Goal: Task Accomplishment & Management: Manage account settings

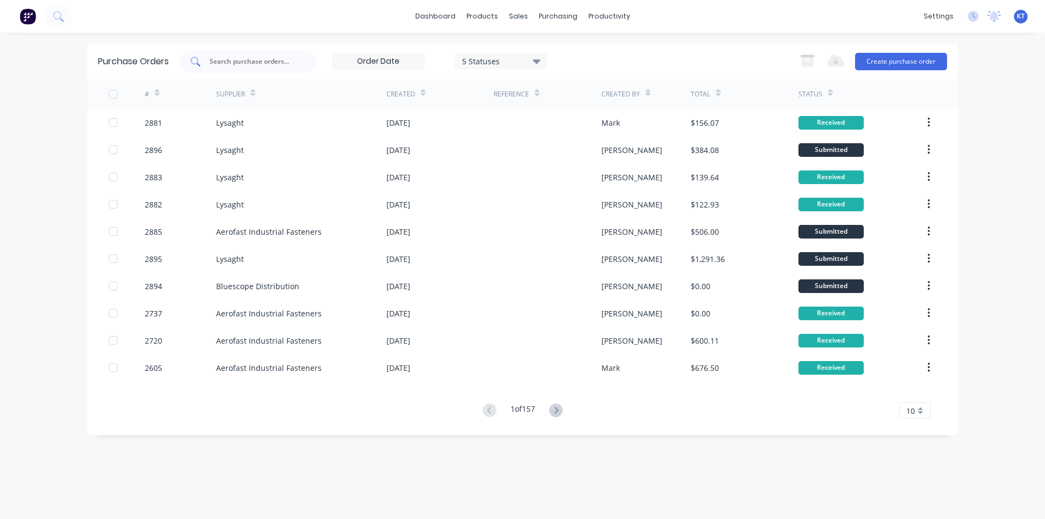
click at [278, 66] on input "text" at bounding box center [254, 61] width 90 height 11
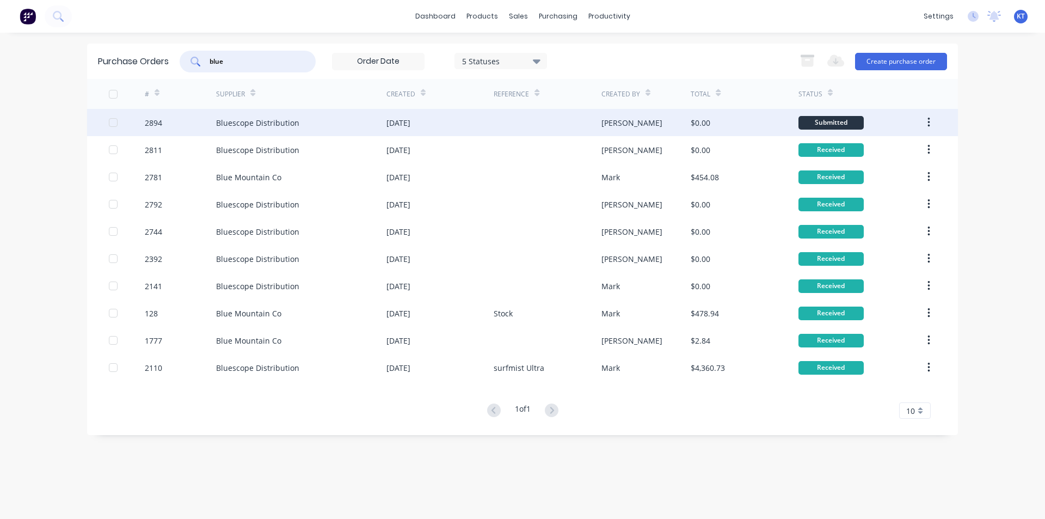
type input "blue"
click at [242, 130] on div "Bluescope Distribution" at bounding box center [301, 122] width 170 height 27
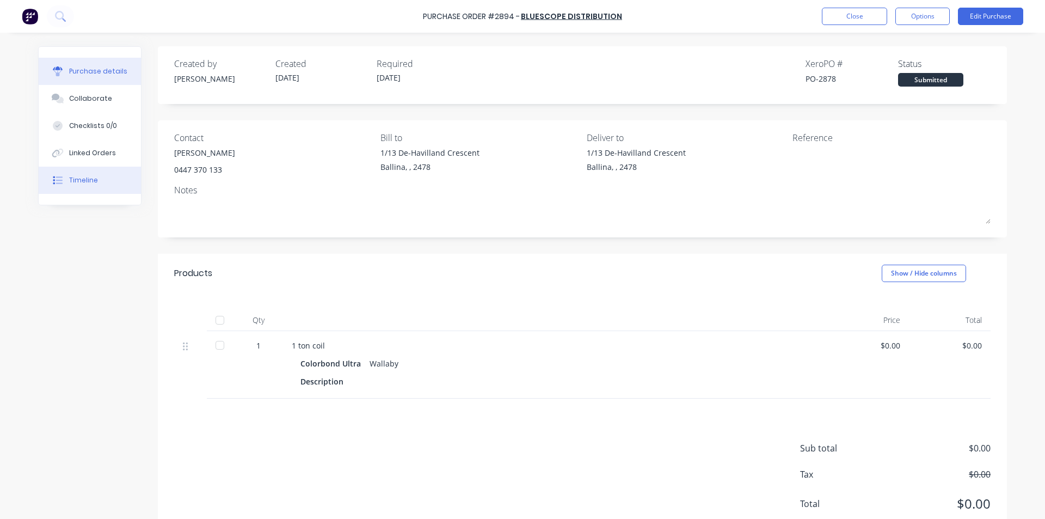
click at [45, 189] on button "Timeline" at bounding box center [90, 180] width 102 height 27
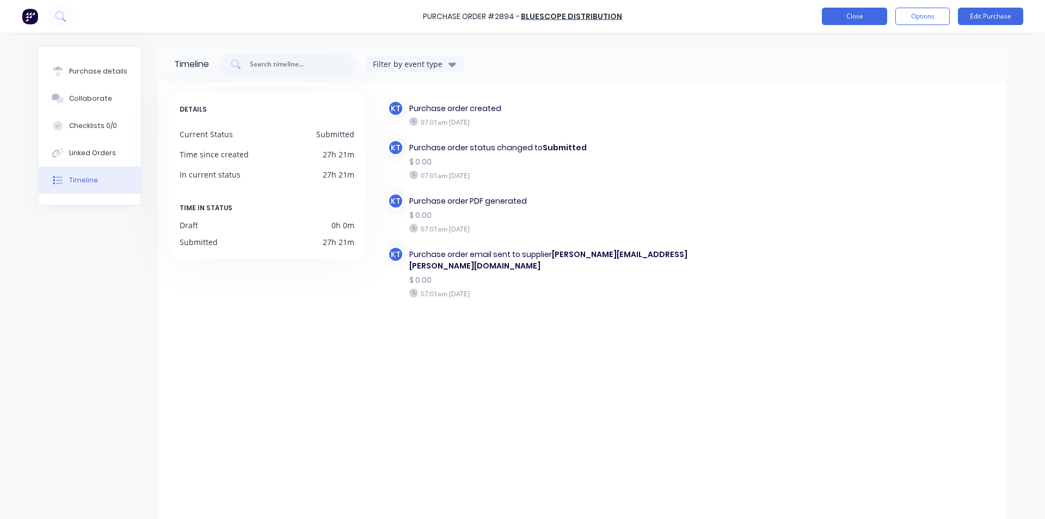
click at [831, 17] on button "Close" at bounding box center [854, 16] width 65 height 17
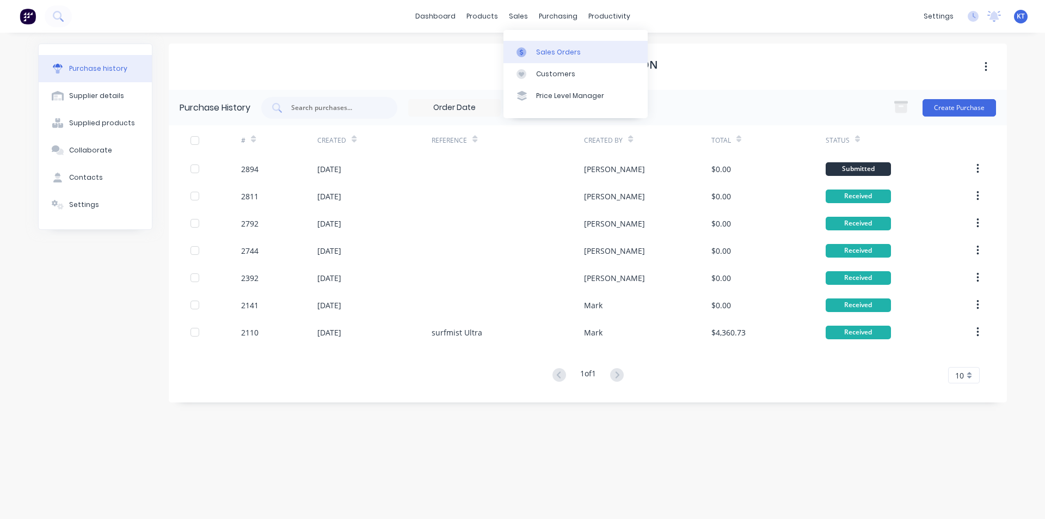
click at [534, 57] on link "Sales Orders" at bounding box center [576, 52] width 144 height 22
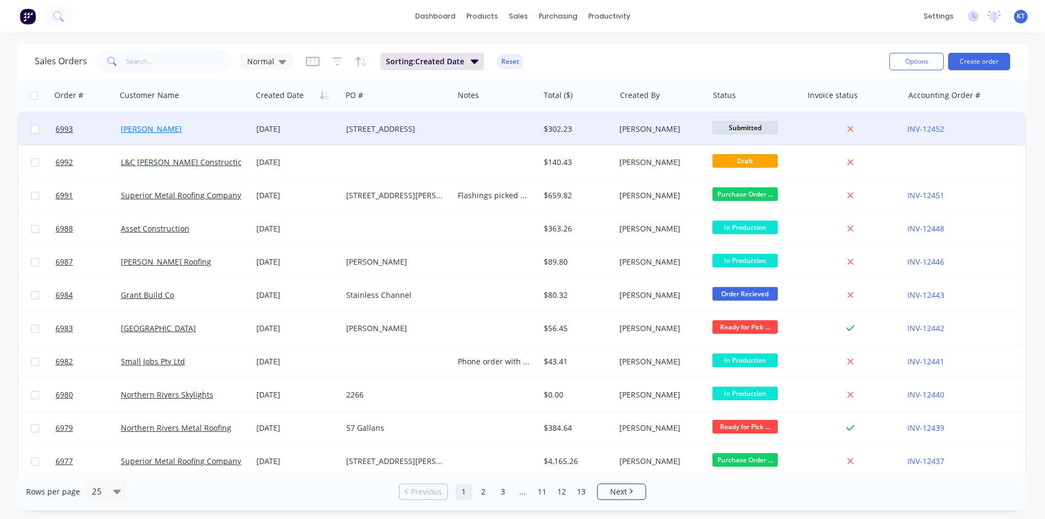
click at [163, 132] on link "[PERSON_NAME]" at bounding box center [151, 129] width 61 height 10
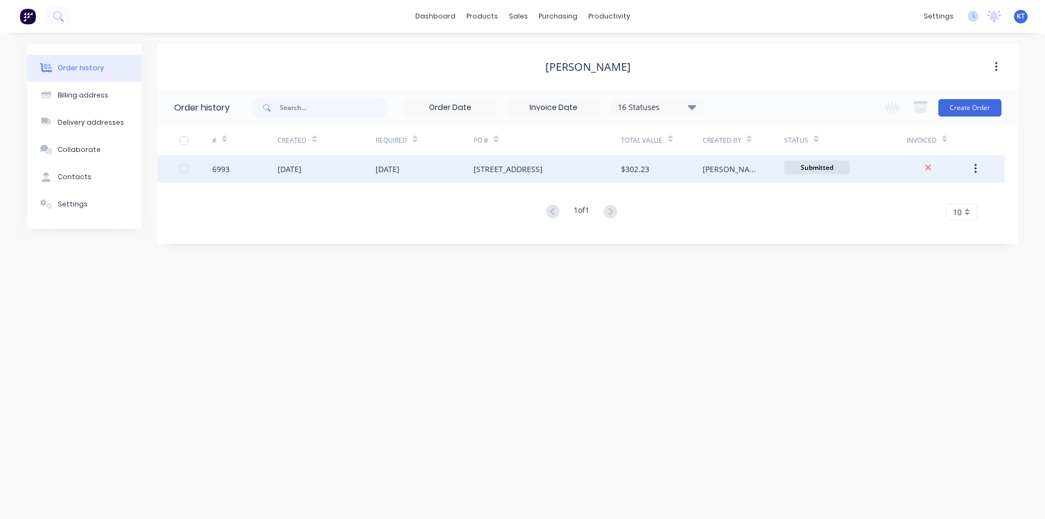
click at [629, 170] on div "$302.23" at bounding box center [635, 168] width 28 height 11
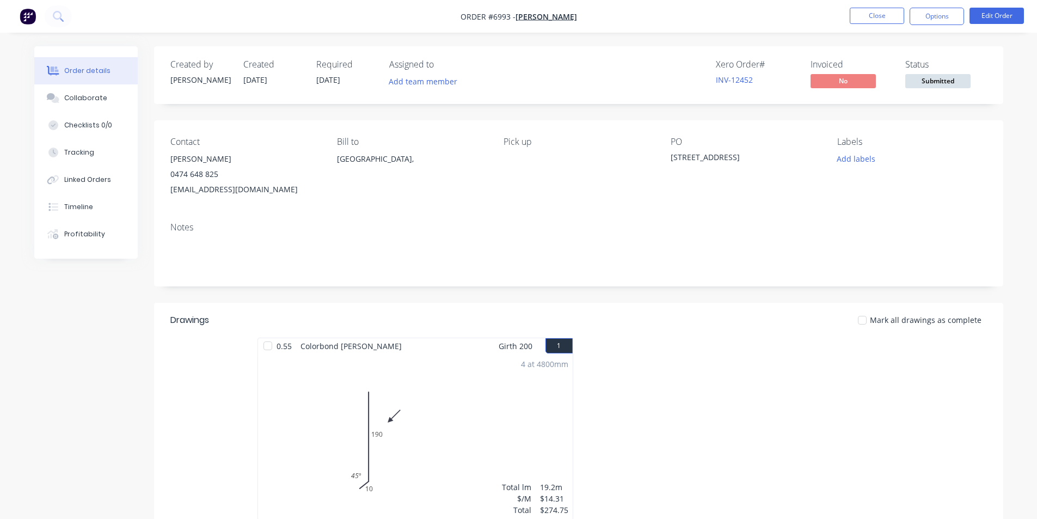
click at [487, 415] on div "4 at 4800mm Total lm $/M Total 19.2m $14.31 $274.75" at bounding box center [415, 437] width 315 height 166
click at [972, 20] on button "Edit Order" at bounding box center [997, 16] width 54 height 16
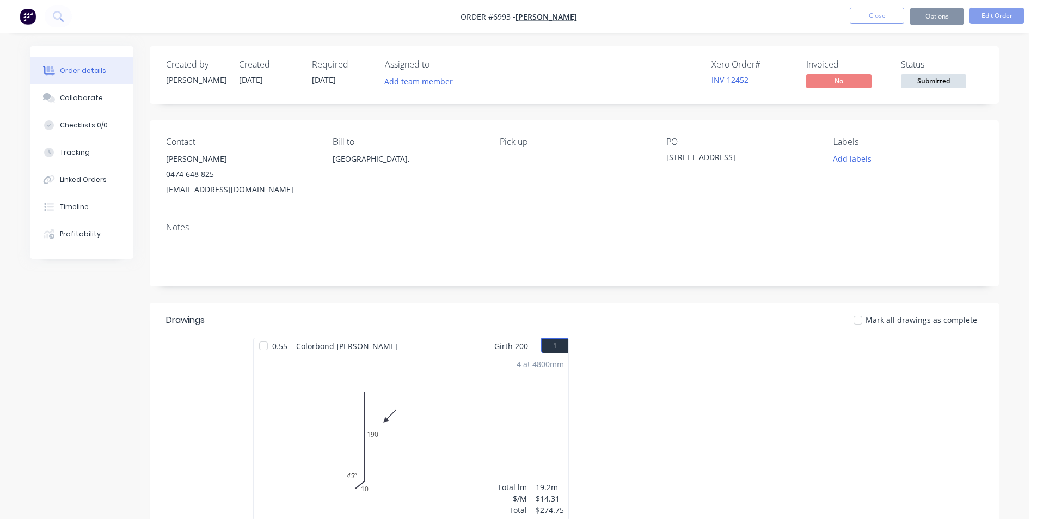
click at [994, 12] on div "Edit Order ? Order’s status will be changed to ‘Draft’, and order will not be v…" at bounding box center [518, 259] width 1037 height 519
click at [993, 14] on button "Edit Order" at bounding box center [997, 16] width 54 height 16
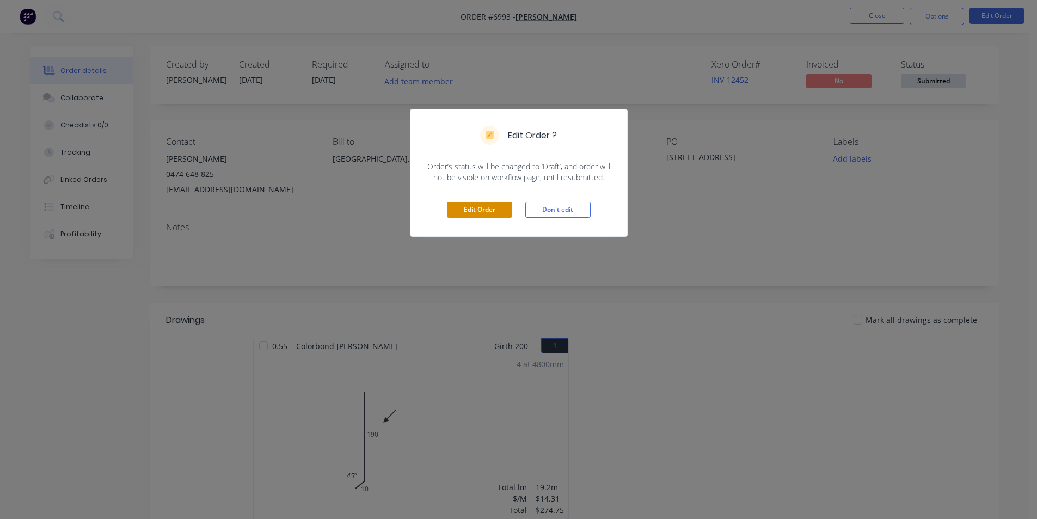
click at [481, 215] on button "Edit Order" at bounding box center [479, 209] width 65 height 16
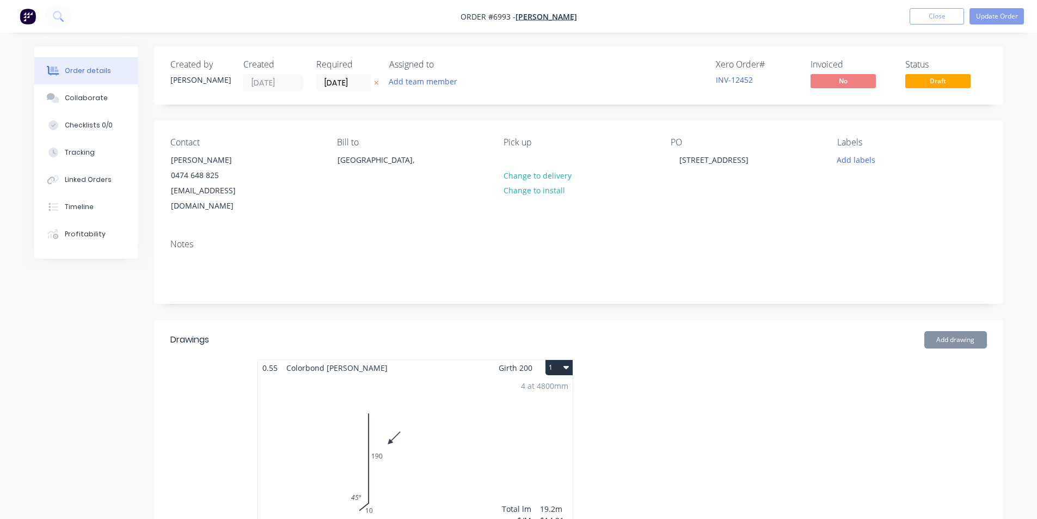
click at [478, 395] on div "4 at 4800mm Total lm $/M Total 19.2m $14.31 $274.75" at bounding box center [415, 459] width 315 height 166
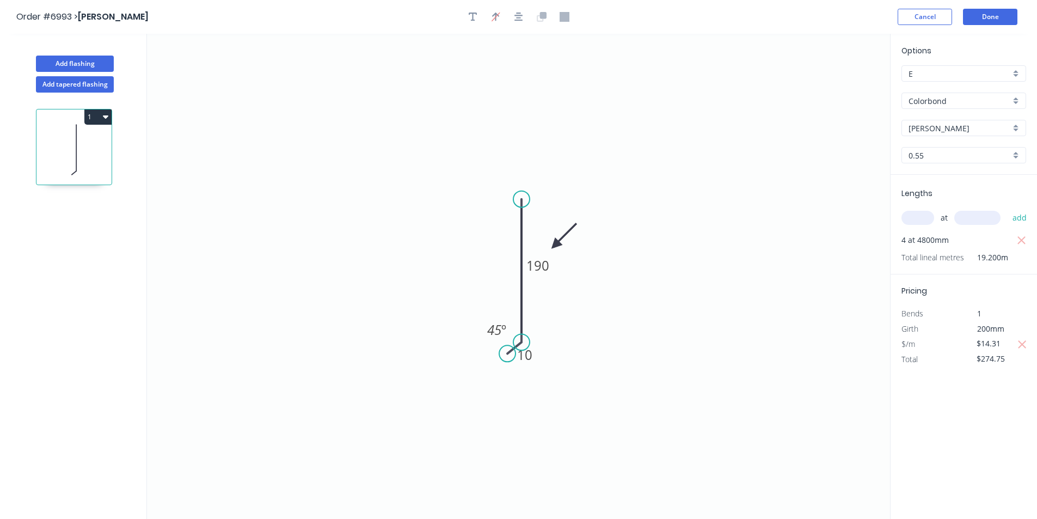
click at [472, 277] on icon "0 10 190 45 º" at bounding box center [518, 276] width 743 height 485
click at [556, 243] on icon at bounding box center [564, 236] width 32 height 32
click at [556, 243] on icon at bounding box center [567, 245] width 35 height 10
click at [556, 243] on icon at bounding box center [564, 254] width 32 height 32
click at [556, 246] on icon at bounding box center [555, 257] width 10 height 35
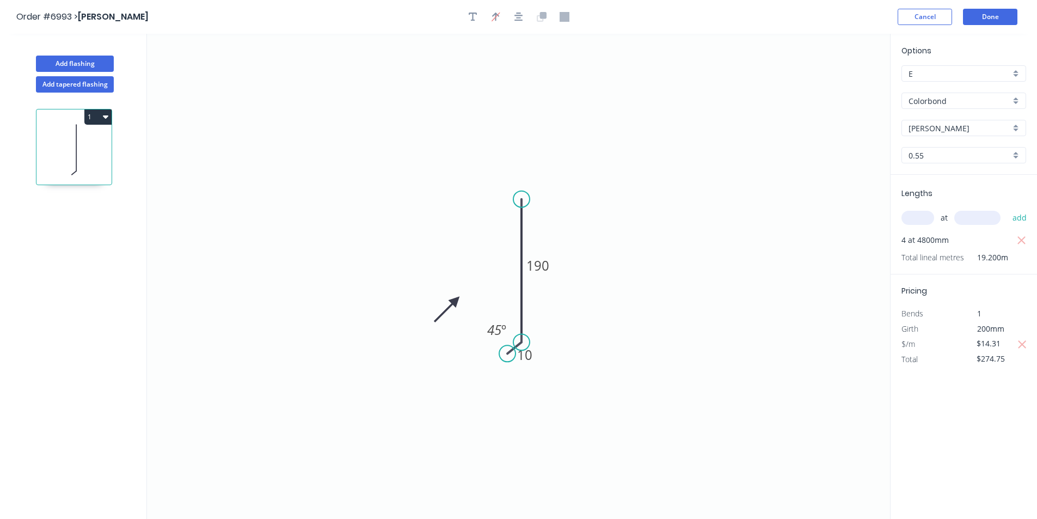
drag, startPoint x: 555, startPoint y: 246, endPoint x: 458, endPoint y: 301, distance: 111.2
click at [456, 301] on icon at bounding box center [447, 309] width 32 height 32
click at [981, 17] on button "Done" at bounding box center [990, 17] width 54 height 16
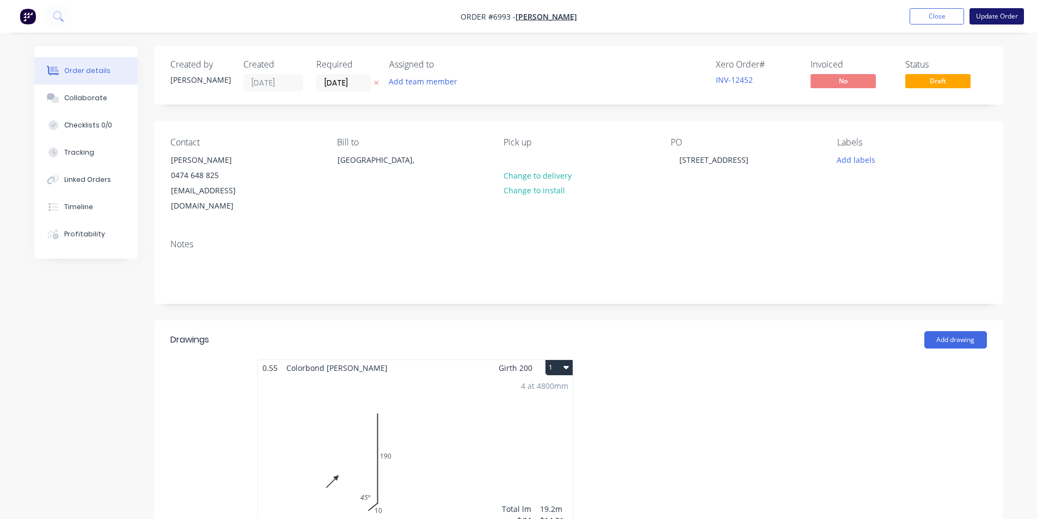
click at [1020, 19] on button "Update Order" at bounding box center [997, 16] width 54 height 16
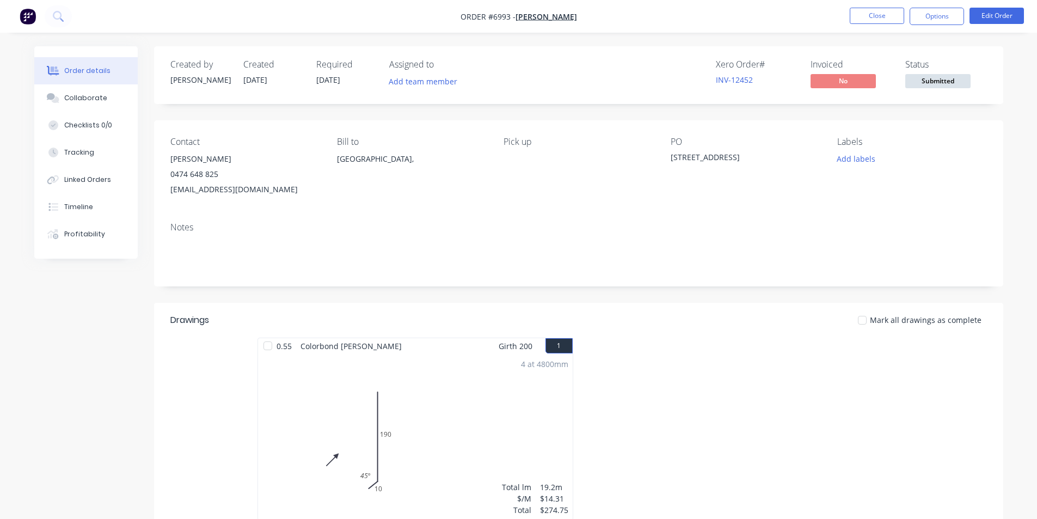
click at [920, 87] on span "Submitted" at bounding box center [937, 81] width 65 height 14
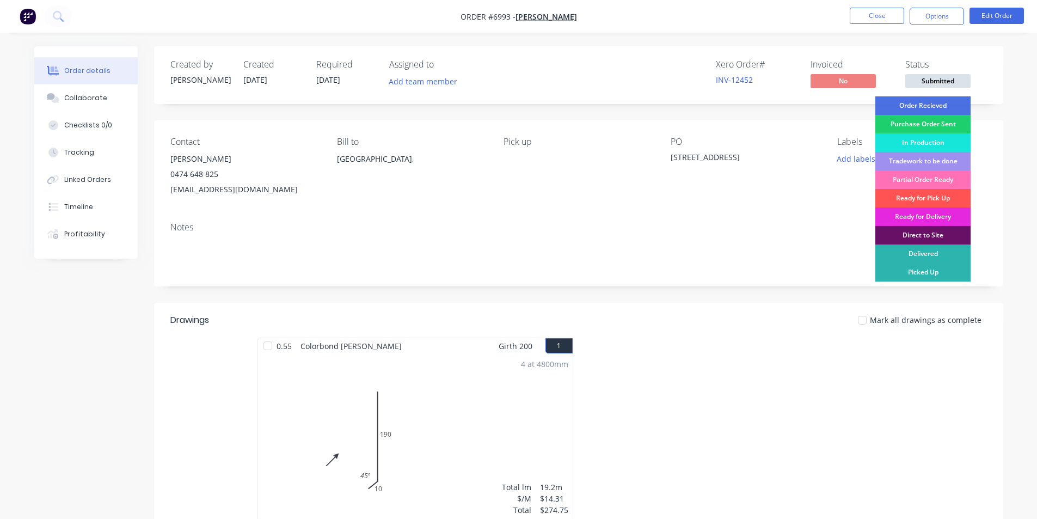
drag, startPoint x: 913, startPoint y: 105, endPoint x: 908, endPoint y: 53, distance: 51.9
click at [913, 106] on div "Order Recieved" at bounding box center [923, 105] width 95 height 19
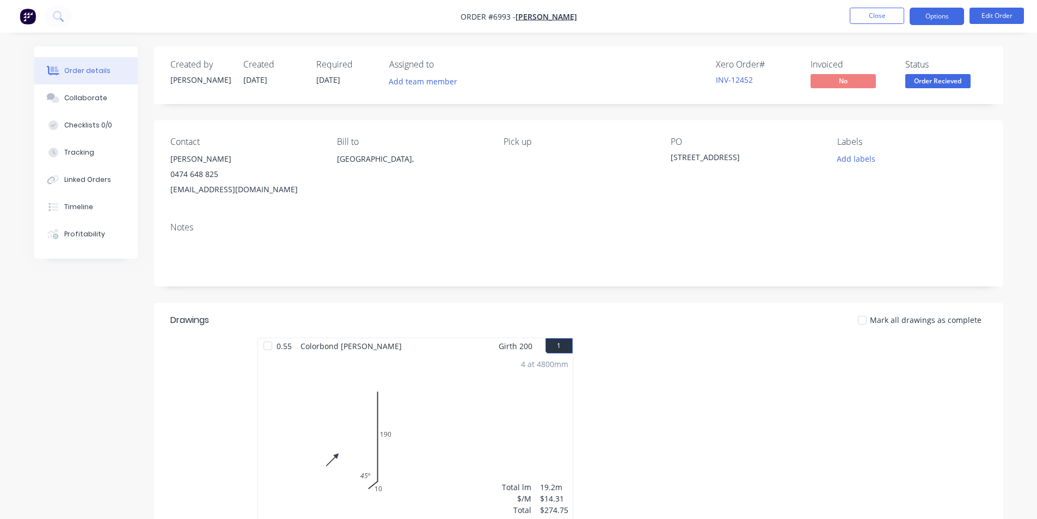
click at [916, 19] on button "Options" at bounding box center [937, 16] width 54 height 17
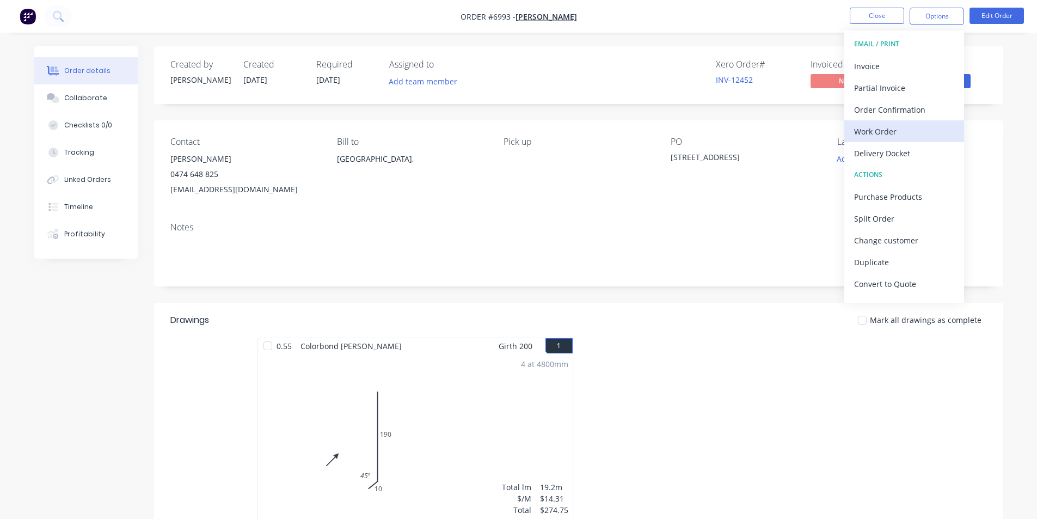
click at [895, 133] on div "Work Order" at bounding box center [904, 132] width 100 height 16
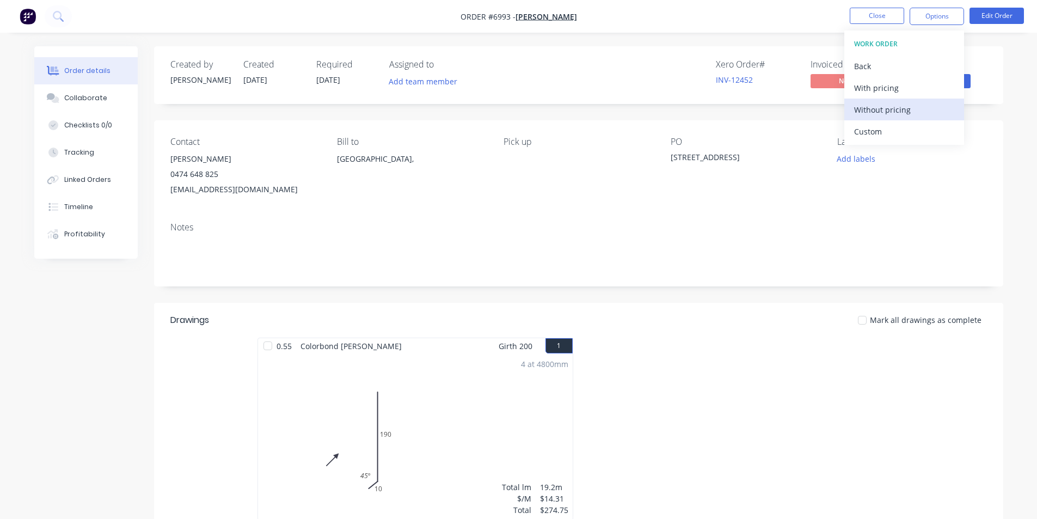
click at [899, 114] on div "Without pricing" at bounding box center [904, 110] width 100 height 16
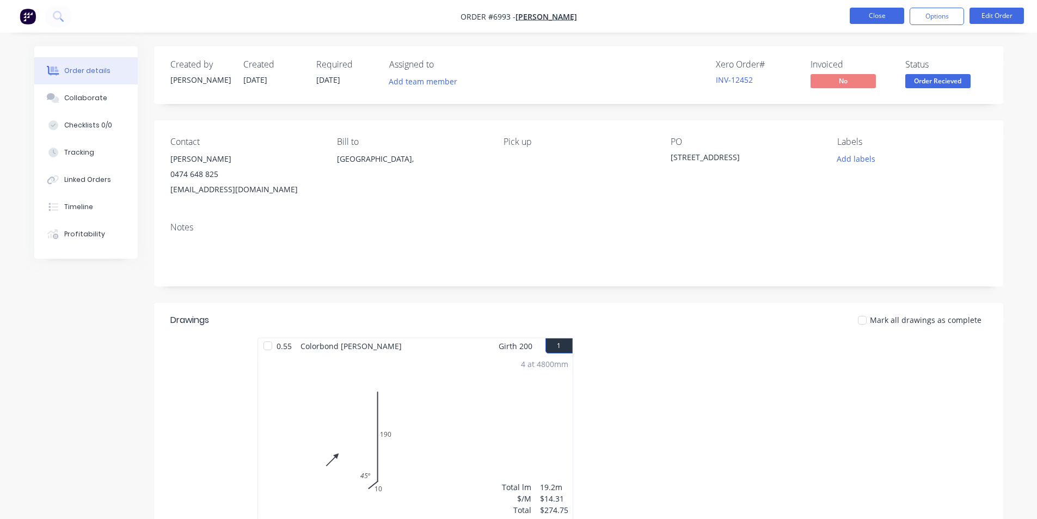
click at [865, 21] on button "Close" at bounding box center [877, 16] width 54 height 16
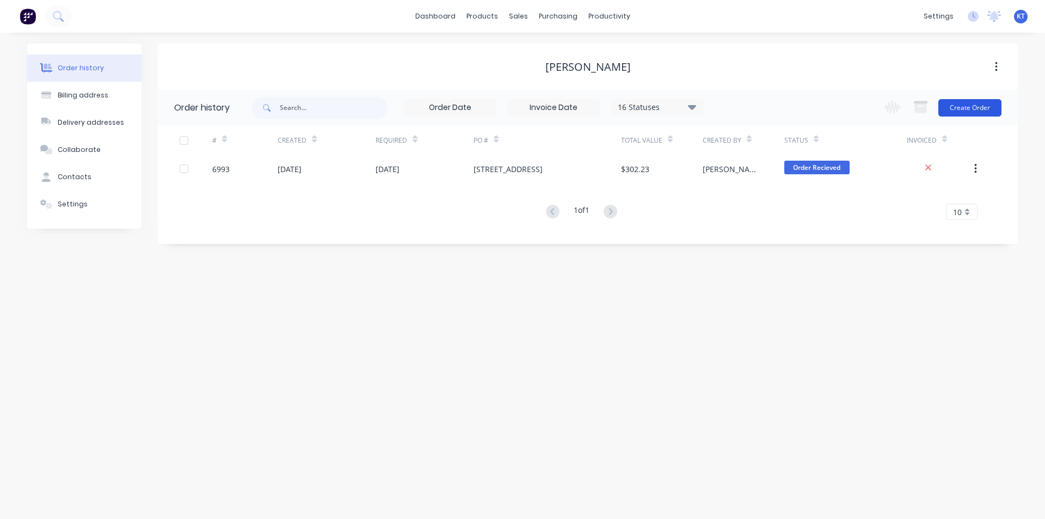
click at [970, 113] on button "Create Order" at bounding box center [970, 107] width 63 height 17
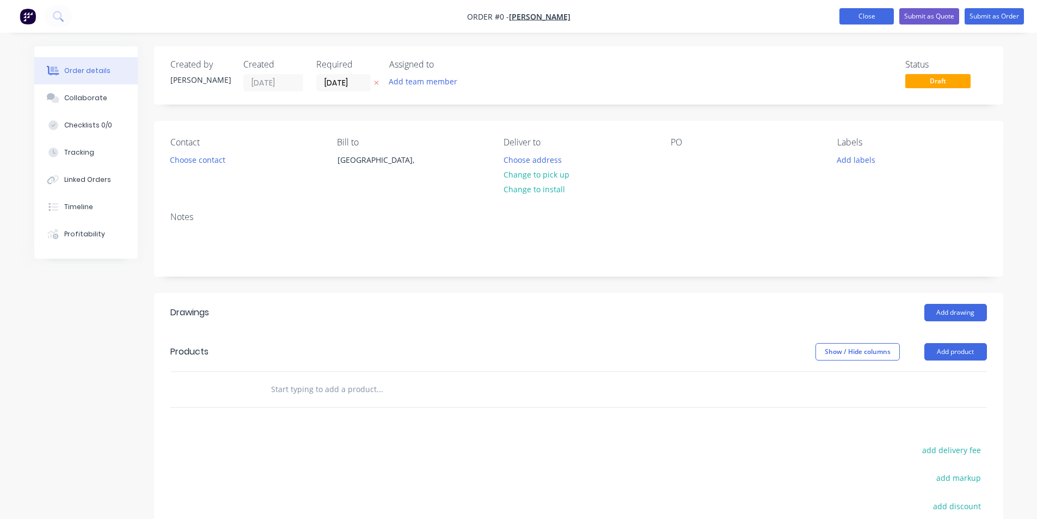
click at [889, 15] on button "Close" at bounding box center [867, 16] width 54 height 16
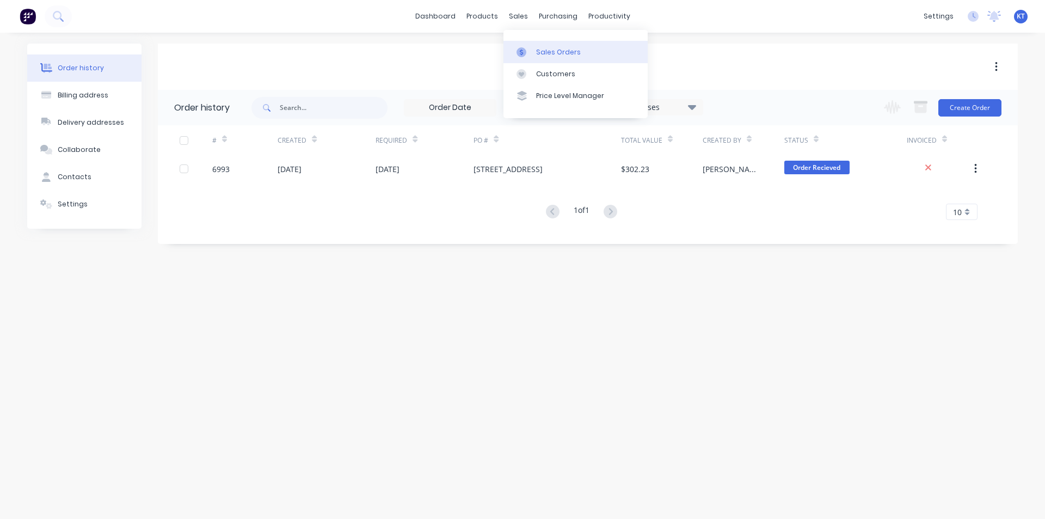
click at [532, 52] on div at bounding box center [525, 52] width 16 height 10
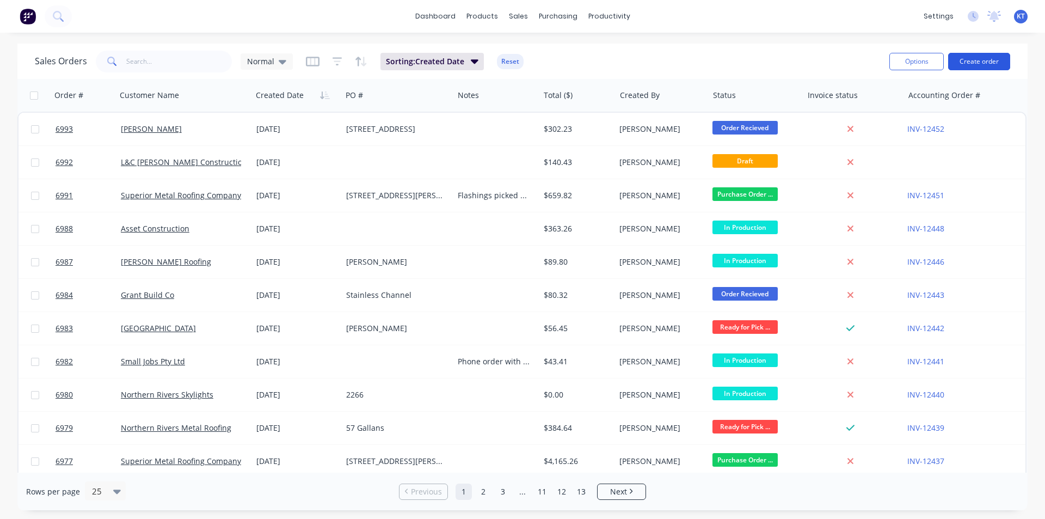
click at [1005, 64] on button "Create order" at bounding box center [979, 61] width 62 height 17
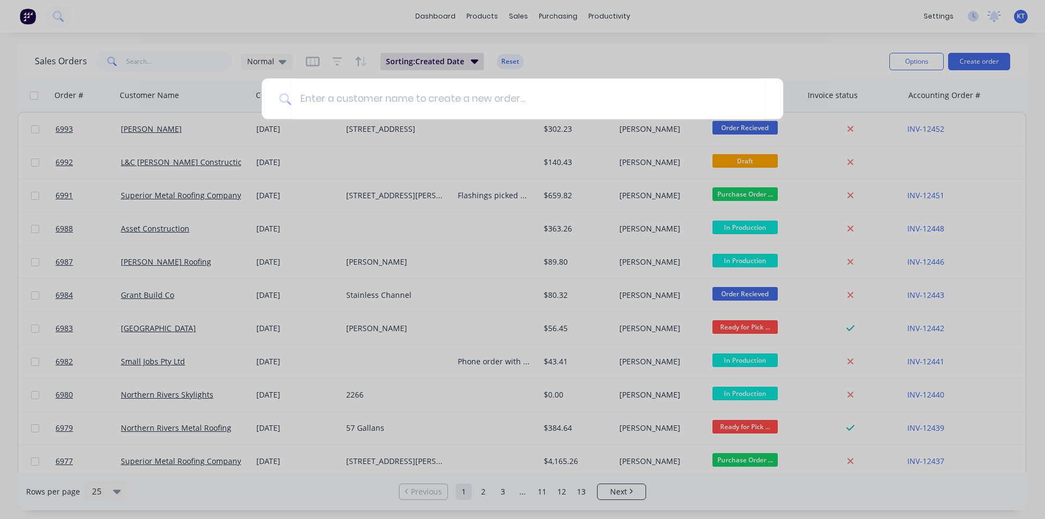
click at [989, 65] on div at bounding box center [522, 259] width 1045 height 519
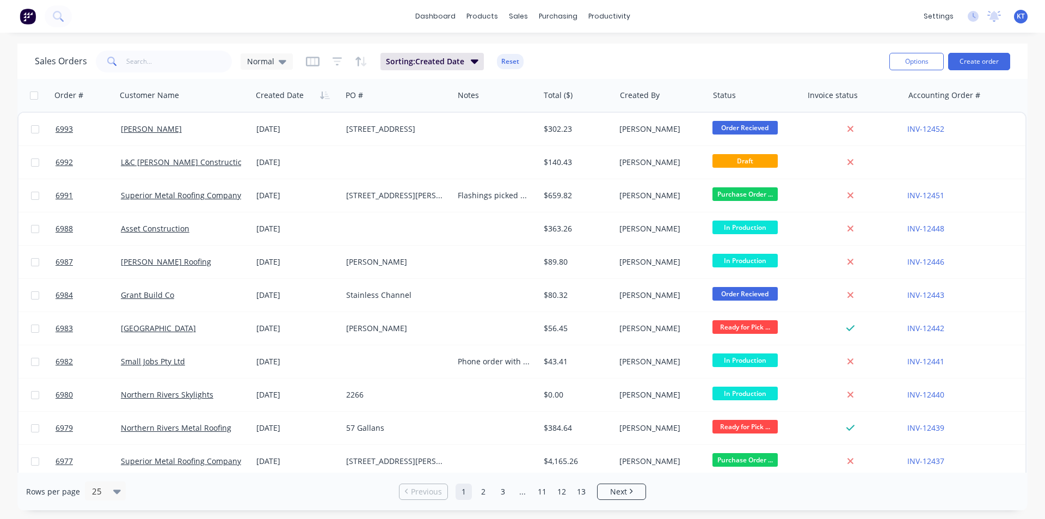
click at [989, 65] on button "Create order" at bounding box center [979, 61] width 62 height 17
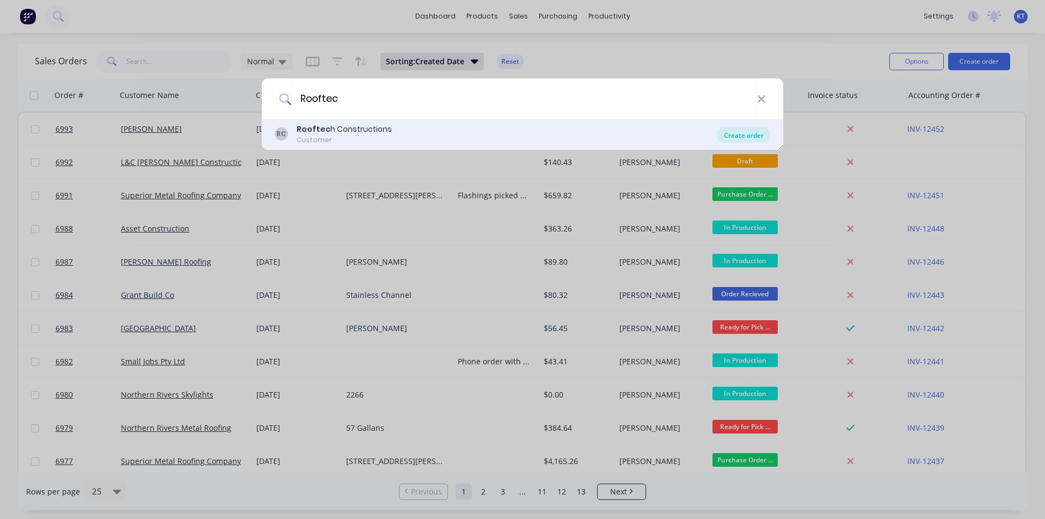
type input "Rooftec"
click at [757, 139] on div "Create order" at bounding box center [744, 134] width 53 height 15
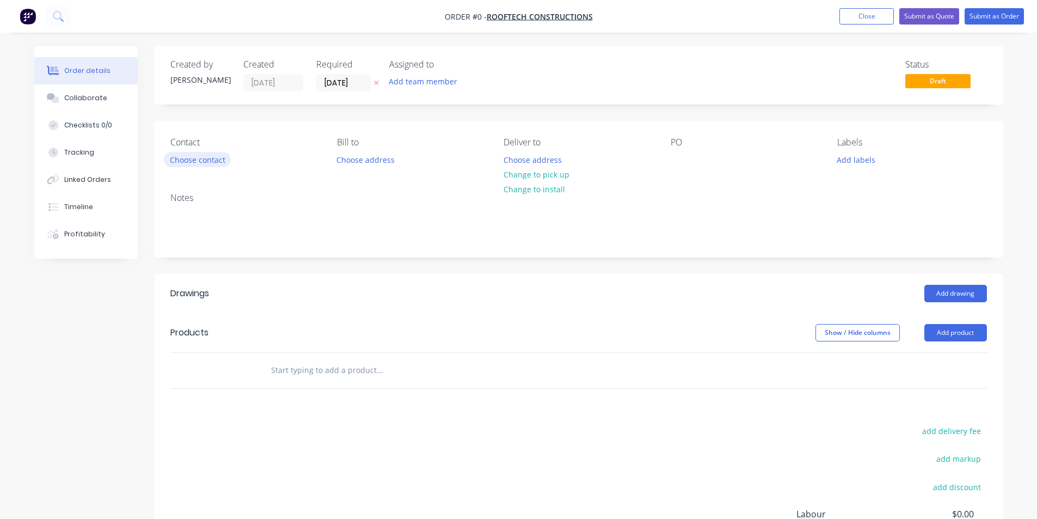
click at [180, 155] on button "Choose contact" at bounding box center [197, 159] width 67 height 15
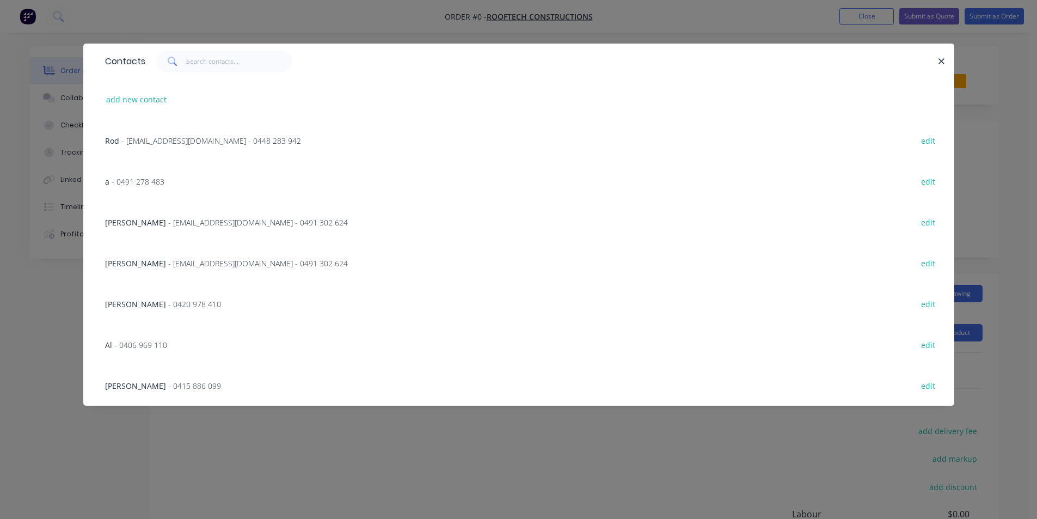
click at [178, 220] on span "- rooftechconstructions@gmail.com - 0491 302 624" at bounding box center [258, 222] width 180 height 10
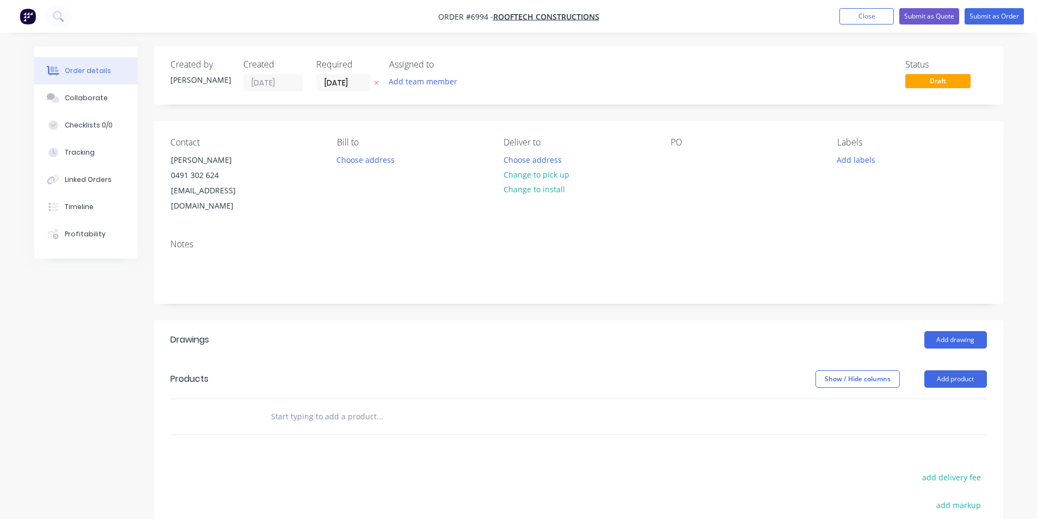
drag, startPoint x: 528, startPoint y: 180, endPoint x: 656, endPoint y: 164, distance: 128.4
click at [528, 181] on button "Change to pick up" at bounding box center [536, 174] width 77 height 15
click at [683, 152] on div at bounding box center [679, 160] width 17 height 16
click at [958, 331] on button "Add drawing" at bounding box center [956, 339] width 63 height 17
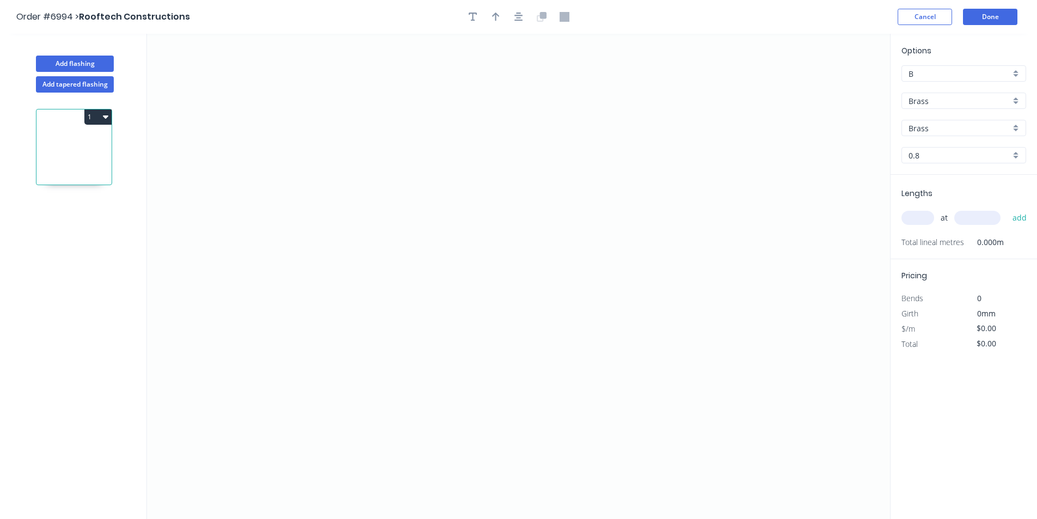
click at [981, 98] on input "Brass" at bounding box center [960, 100] width 102 height 11
click at [943, 209] on div "Zincalume" at bounding box center [964, 214] width 124 height 19
type input "Zincalume"
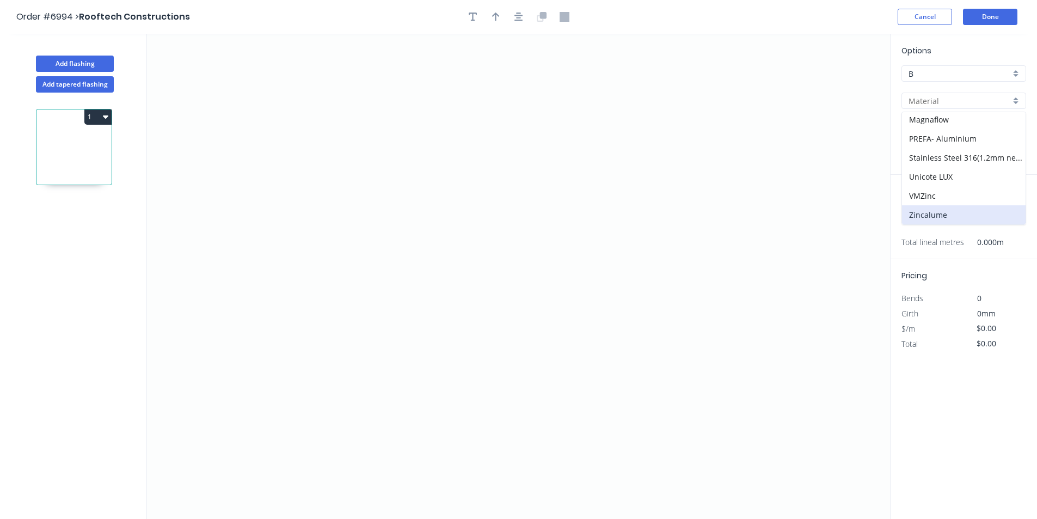
type input "0.55"
click at [320, 199] on icon "0" at bounding box center [518, 276] width 743 height 485
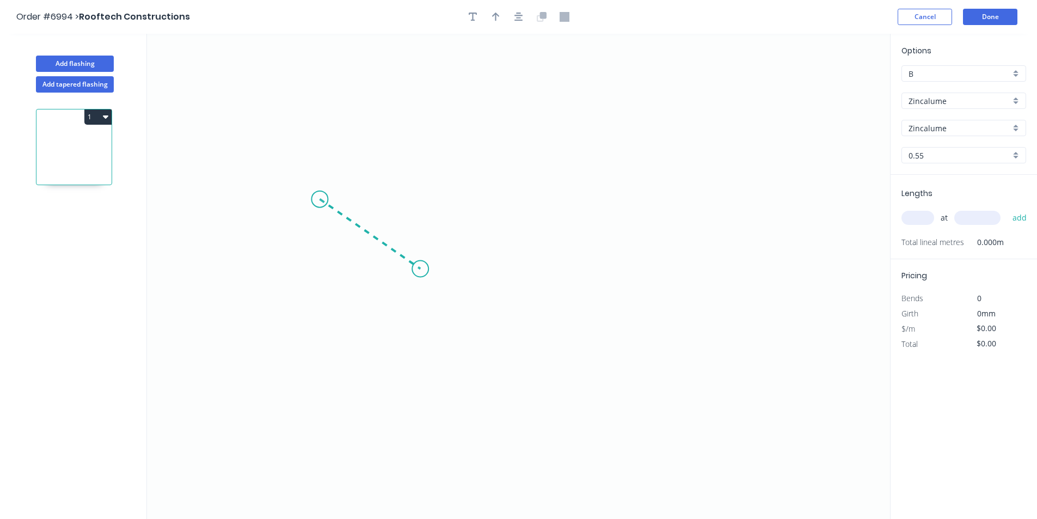
click at [420, 269] on icon "0" at bounding box center [518, 276] width 743 height 485
click at [599, 298] on icon "0 ?" at bounding box center [518, 276] width 743 height 485
click at [617, 345] on icon "0 ? ? ? º" at bounding box center [518, 276] width 743 height 485
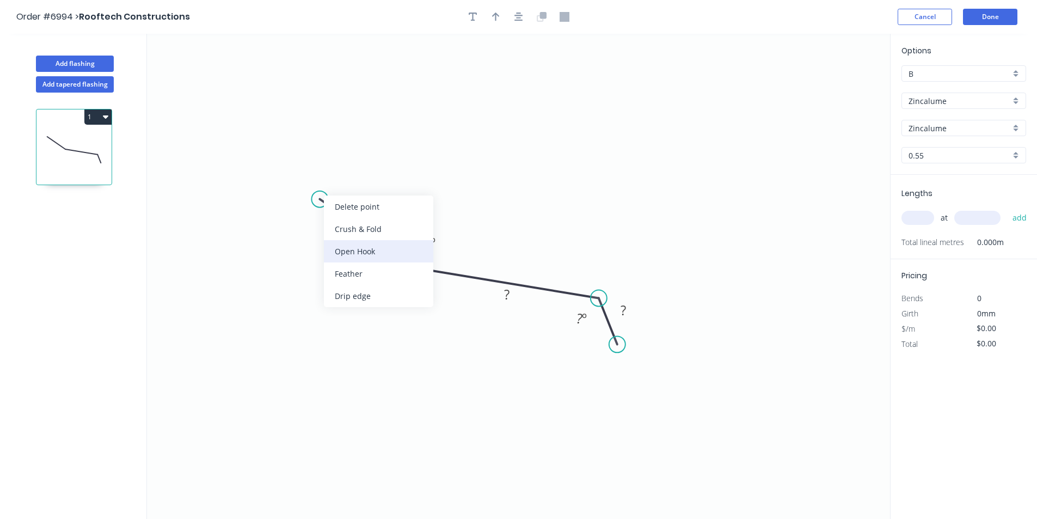
click at [393, 254] on div "Open Hook" at bounding box center [378, 251] width 109 height 22
click at [364, 240] on div "Flip bend" at bounding box center [369, 236] width 109 height 22
click at [330, 222] on tspan "25" at bounding box center [328, 221] width 15 height 18
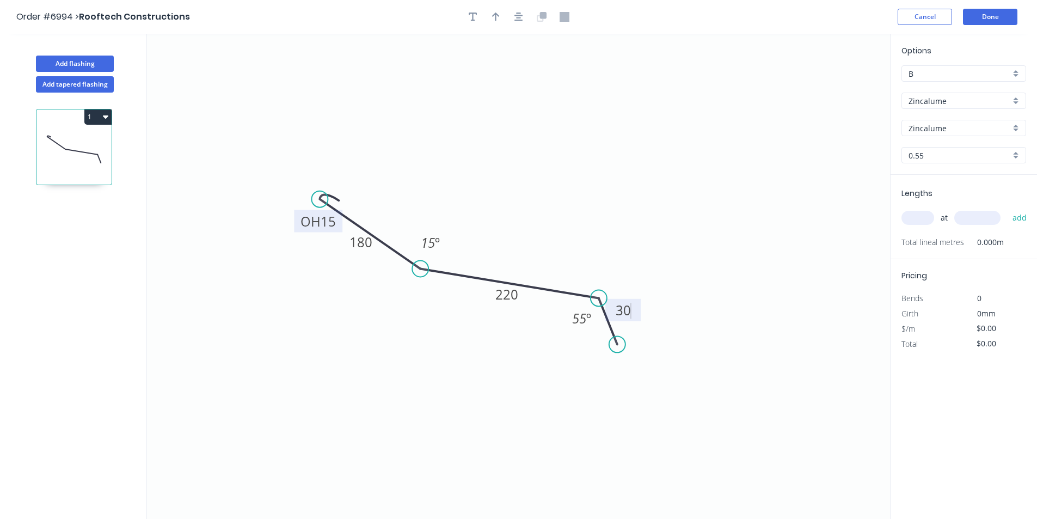
type input "$15.56"
click at [916, 200] on div "Lengths at add Total lineal metres 0.000m" at bounding box center [964, 217] width 146 height 84
click at [519, 12] on icon "button" at bounding box center [519, 17] width 9 height 10
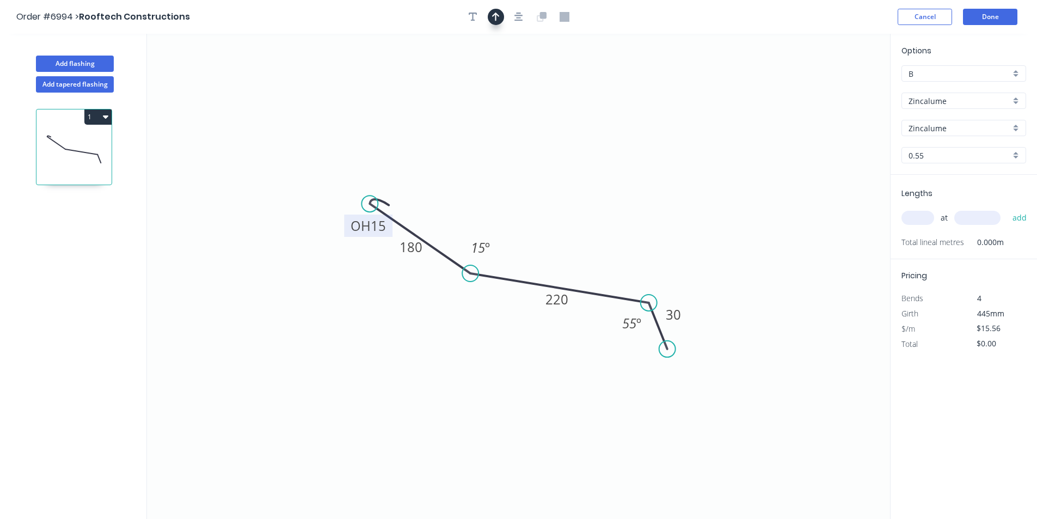
click at [492, 16] on icon "button" at bounding box center [496, 17] width 8 height 10
drag, startPoint x: 834, startPoint y: 86, endPoint x: 513, endPoint y: 217, distance: 347.0
click at [513, 217] on icon at bounding box center [513, 204] width 10 height 35
click at [905, 206] on div "at add" at bounding box center [965, 217] width 127 height 29
click at [917, 220] on input "text" at bounding box center [918, 218] width 33 height 14
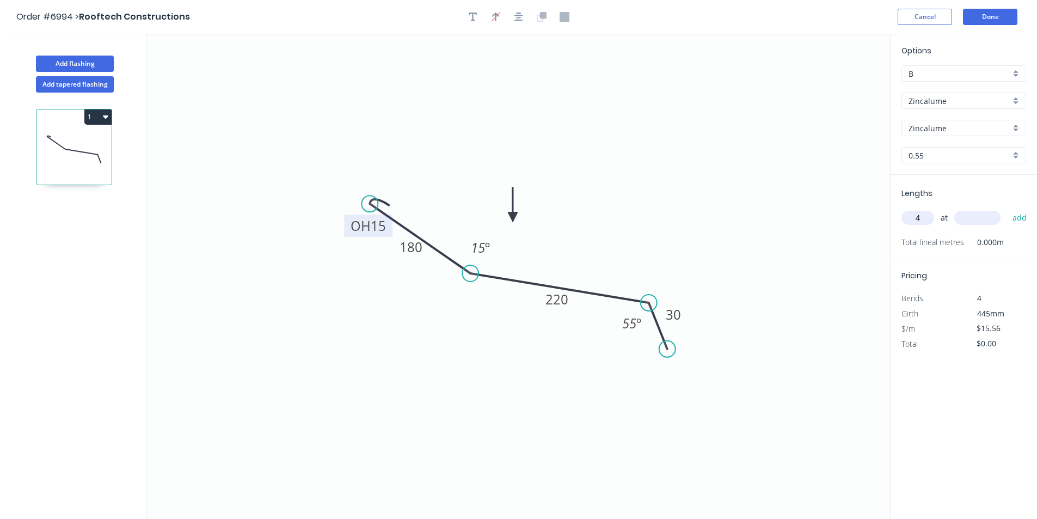
type input "4"
type input "5500"
click at [1007, 209] on button "add" at bounding box center [1020, 218] width 26 height 19
type input "$342.32"
click at [1002, 11] on button "Done" at bounding box center [990, 17] width 54 height 16
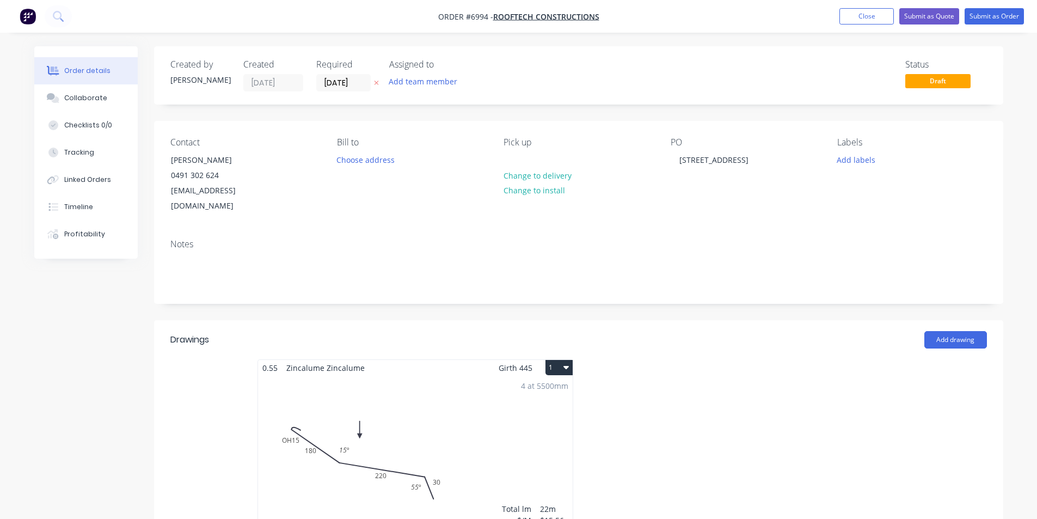
click at [1009, 25] on nav "Order #6994 - Rooftech Constructions Add product Close Submit as Quote Submit a…" at bounding box center [518, 16] width 1037 height 33
click at [1010, 13] on button "Submit as Order" at bounding box center [994, 16] width 59 height 16
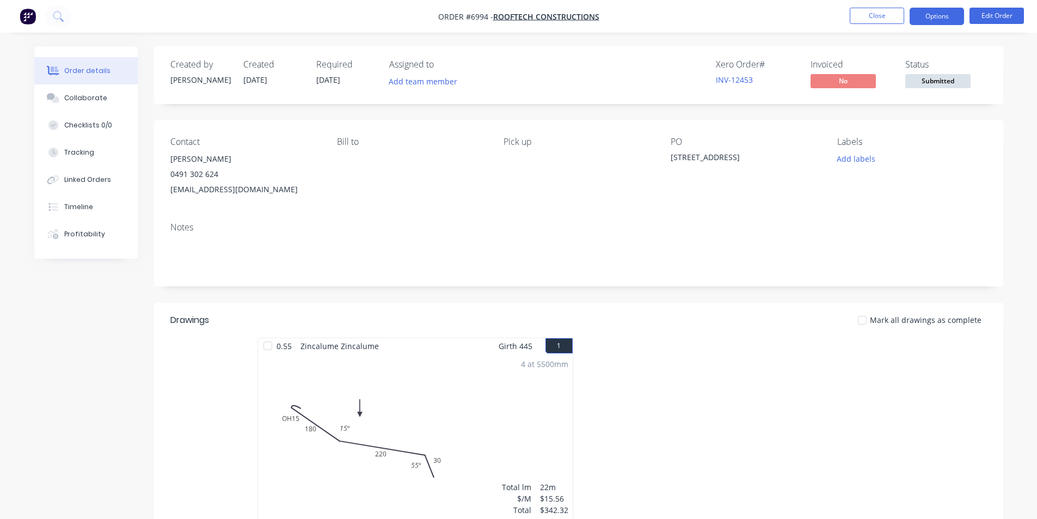
click at [931, 14] on button "Options" at bounding box center [937, 16] width 54 height 17
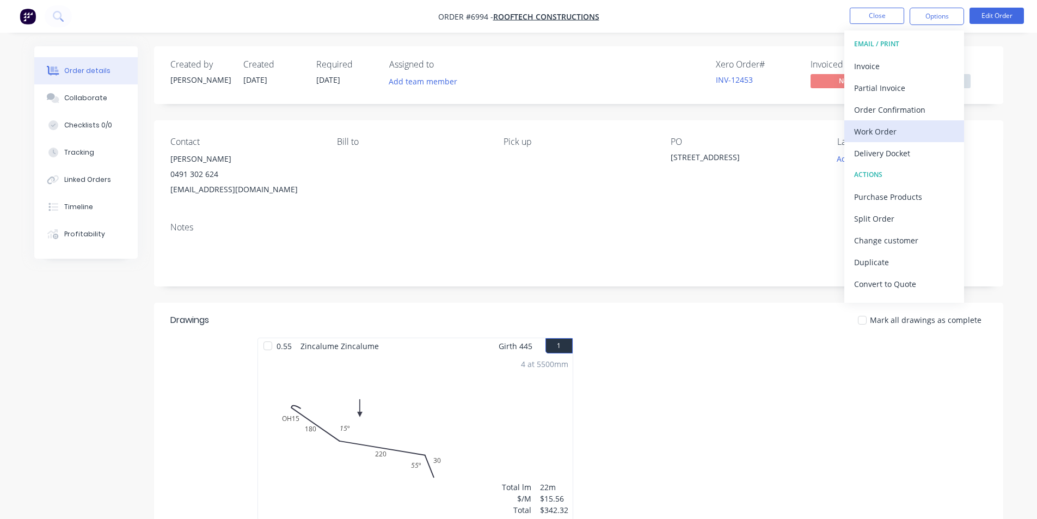
click at [915, 139] on button "Work Order" at bounding box center [904, 131] width 120 height 22
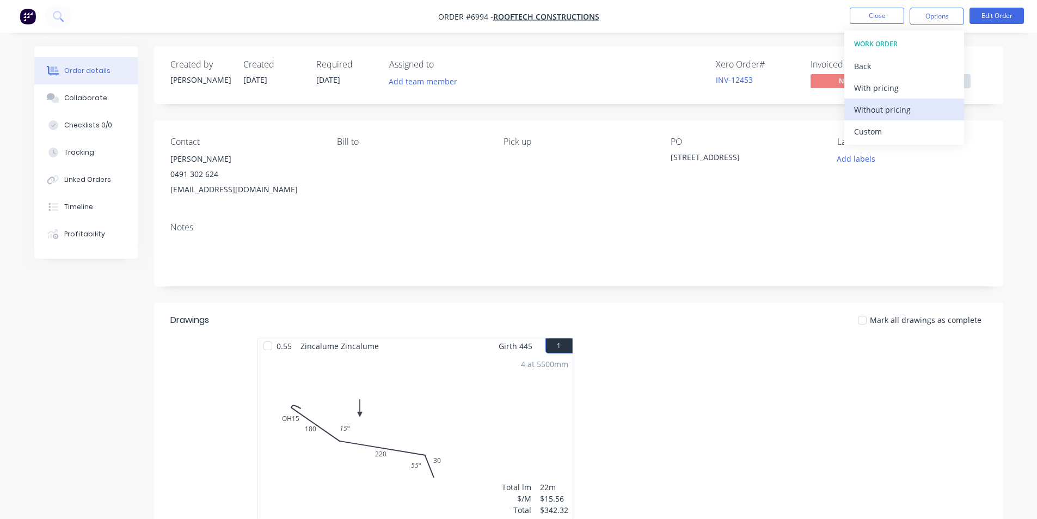
click at [902, 117] on div "Without pricing" at bounding box center [904, 110] width 100 height 16
click at [1021, 75] on div "Order details Collaborate Checklists 0/0 Tracking Linked Orders Timeline Profit…" at bounding box center [518, 362] width 1037 height 725
click at [943, 76] on span "Submitted" at bounding box center [937, 81] width 65 height 14
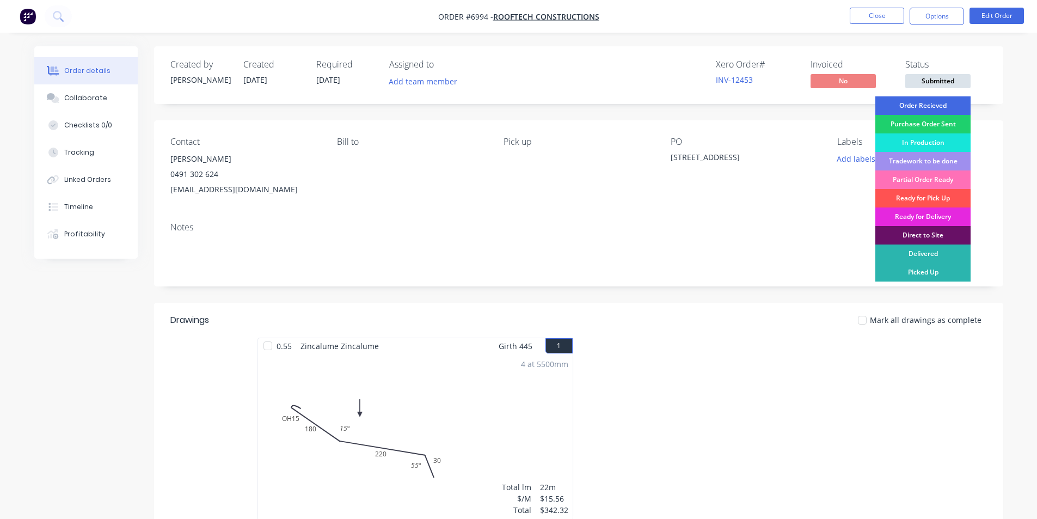
click at [932, 107] on div "Order Recieved" at bounding box center [923, 105] width 95 height 19
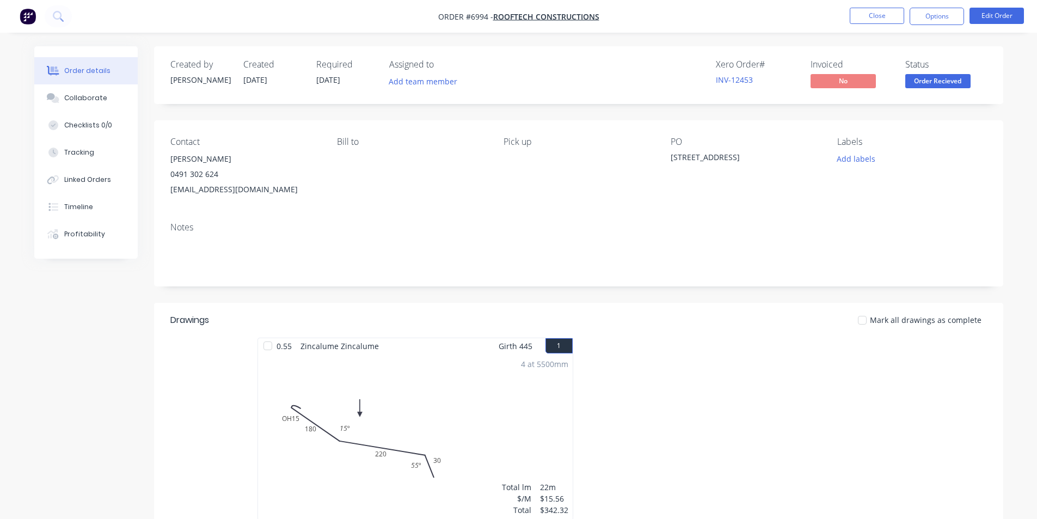
click at [870, 29] on nav "Order #6994 - Rooftech Constructions Close Options Edit Order" at bounding box center [518, 16] width 1037 height 33
click at [870, 22] on button "Close" at bounding box center [877, 16] width 54 height 16
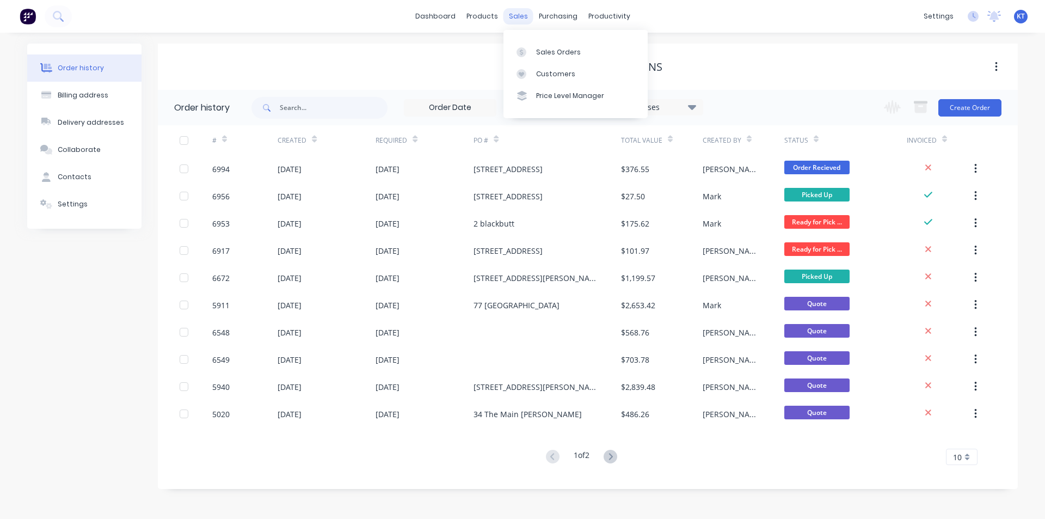
click at [507, 13] on div "sales" at bounding box center [519, 16] width 30 height 16
click at [542, 50] on div "Sales Orders" at bounding box center [558, 52] width 45 height 10
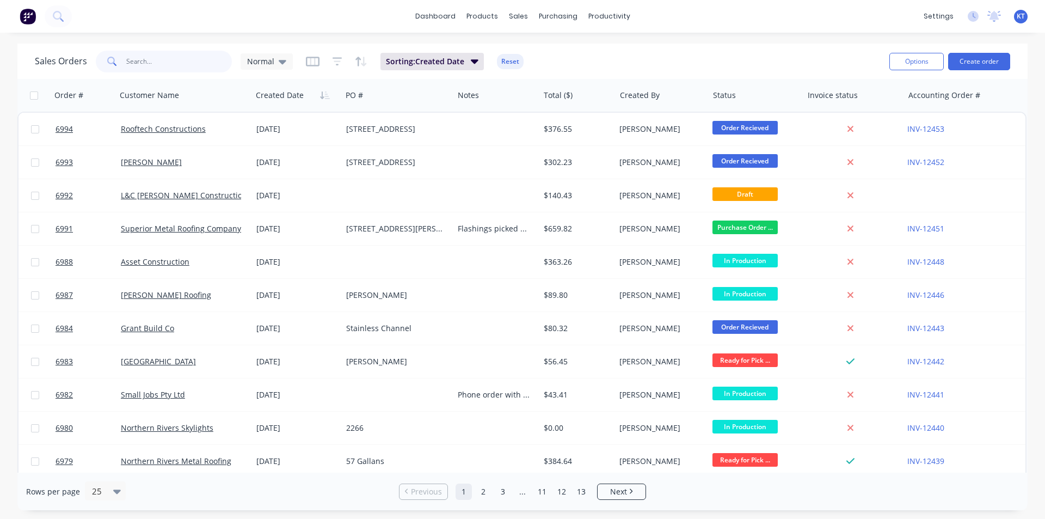
click at [181, 66] on input "text" at bounding box center [179, 62] width 106 height 22
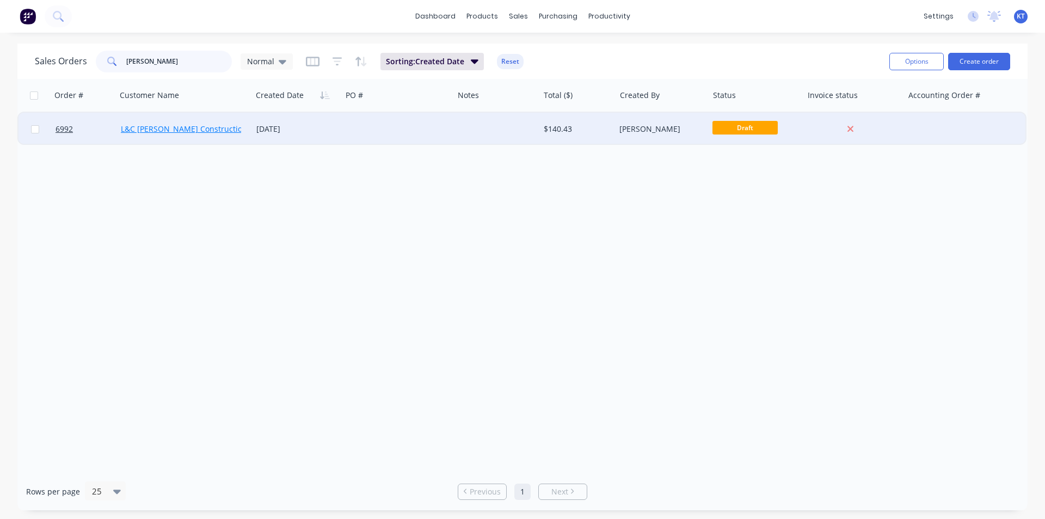
type input "platt"
click at [193, 127] on link "L&C Platt Constructions" at bounding box center [186, 129] width 130 height 10
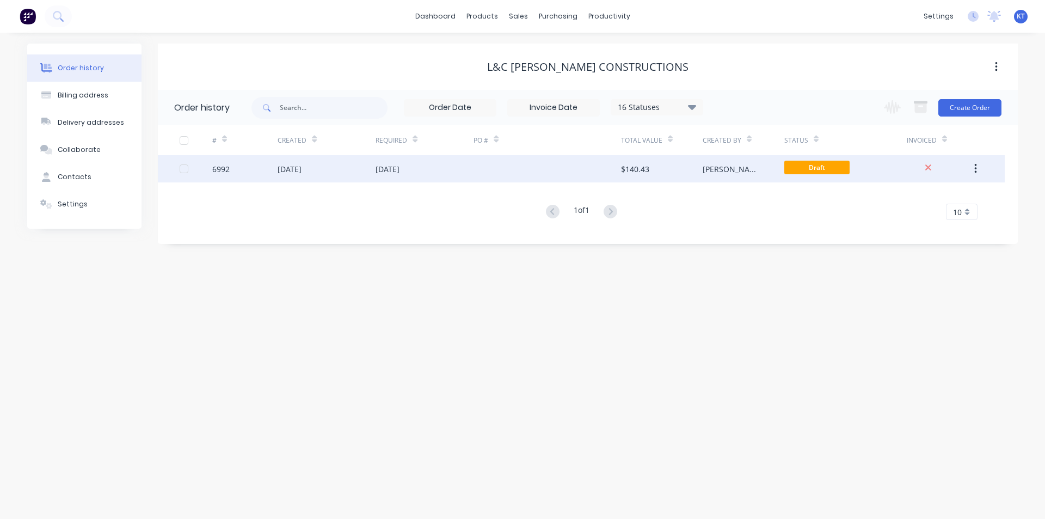
click at [616, 160] on div at bounding box center [547, 168] width 147 height 27
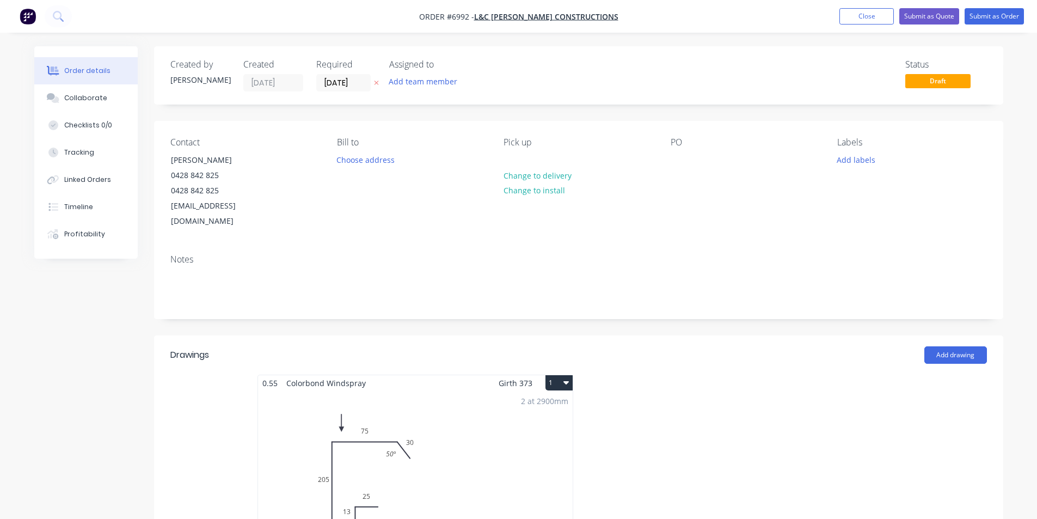
click at [460, 454] on div "2 at 2900mm Total lm $/M Total 5.8m $22.01 $127.66" at bounding box center [415, 474] width 315 height 166
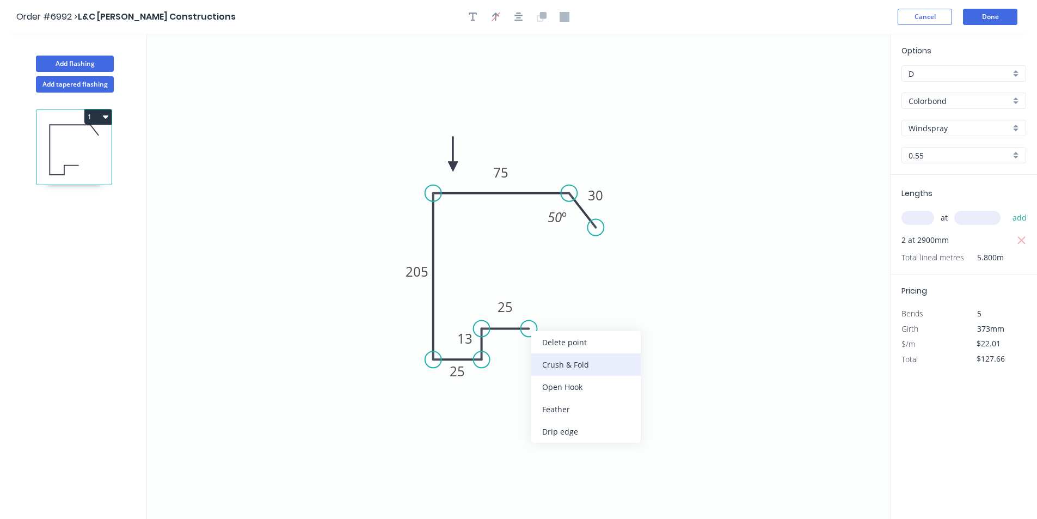
click at [564, 367] on div "Crush & Fold" at bounding box center [585, 364] width 109 height 22
type input "$23.80"
type input "$138.04"
click at [1011, 12] on button "Done" at bounding box center [990, 17] width 54 height 16
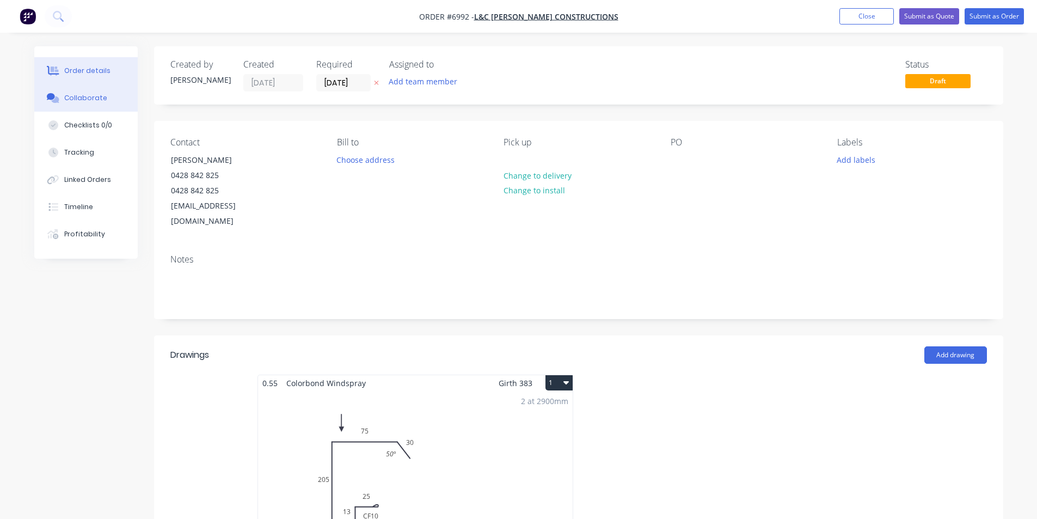
click at [112, 101] on button "Collaborate" at bounding box center [85, 97] width 103 height 27
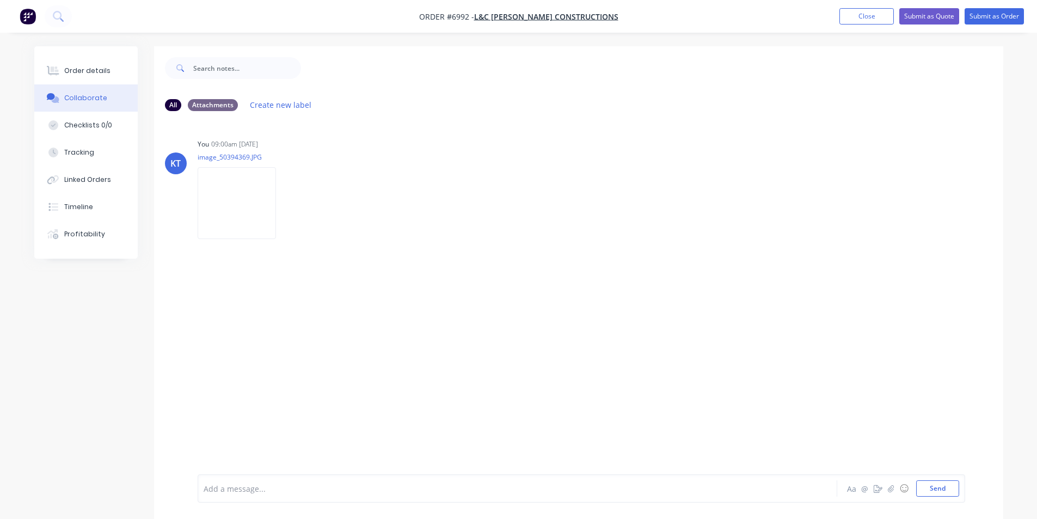
click at [1029, 511] on div at bounding box center [1029, 511] width 0 height 0
click at [891, 488] on icon "button" at bounding box center [890, 489] width 7 height 8
click at [950, 489] on button "Send" at bounding box center [937, 488] width 43 height 16
click at [84, 66] on div "Order details" at bounding box center [87, 71] width 46 height 10
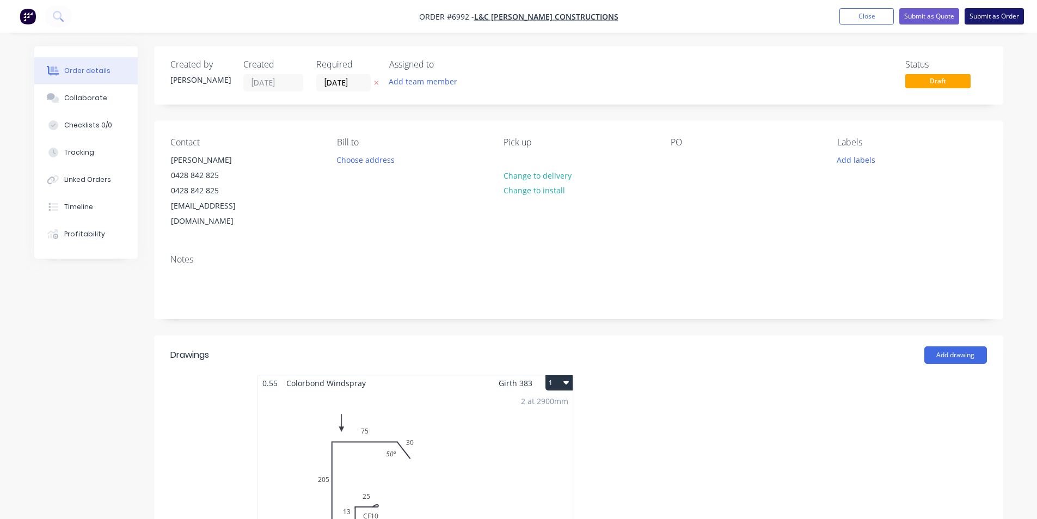
click at [1006, 14] on button "Submit as Order" at bounding box center [994, 16] width 59 height 16
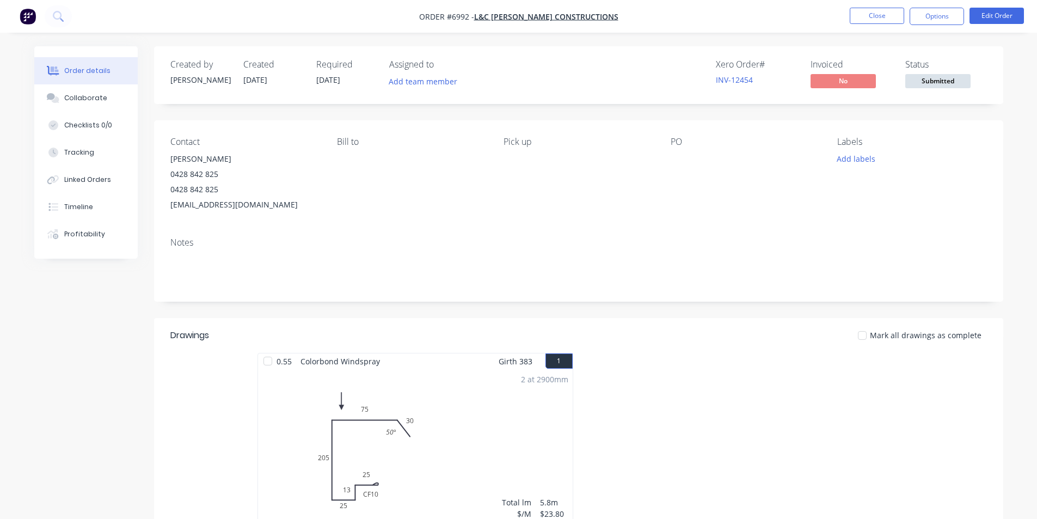
click at [928, 79] on span "Submitted" at bounding box center [937, 81] width 65 height 14
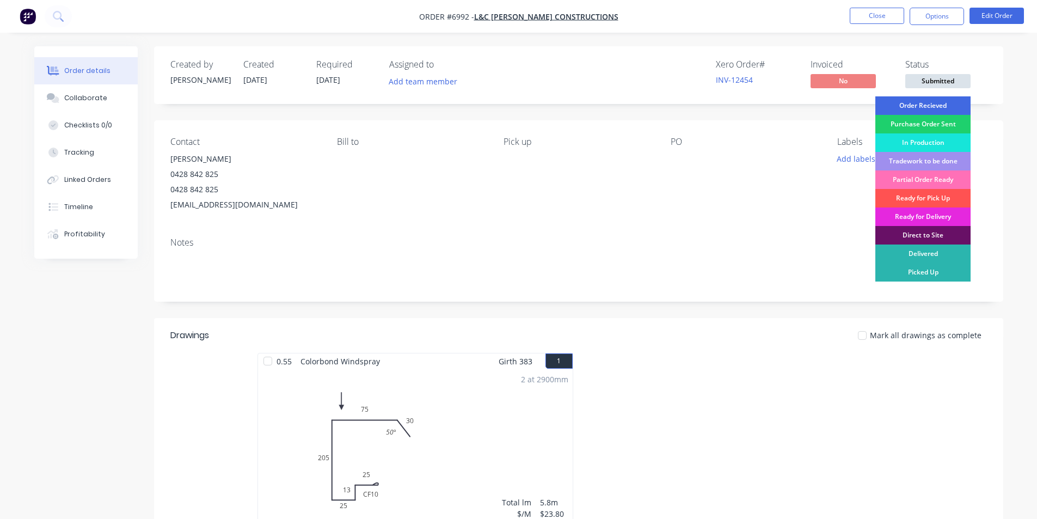
click at [922, 102] on div "Order Recieved" at bounding box center [923, 105] width 95 height 19
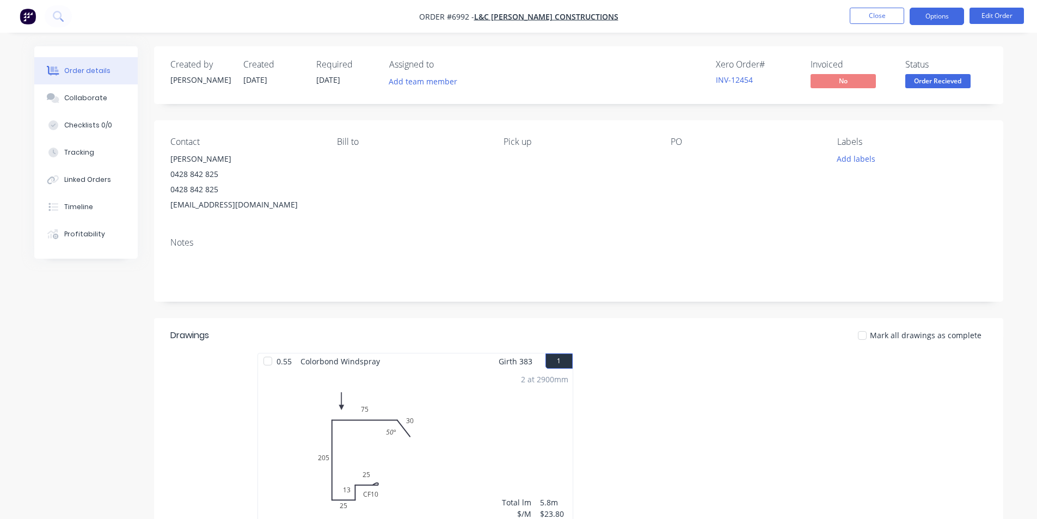
click at [933, 14] on button "Options" at bounding box center [937, 16] width 54 height 17
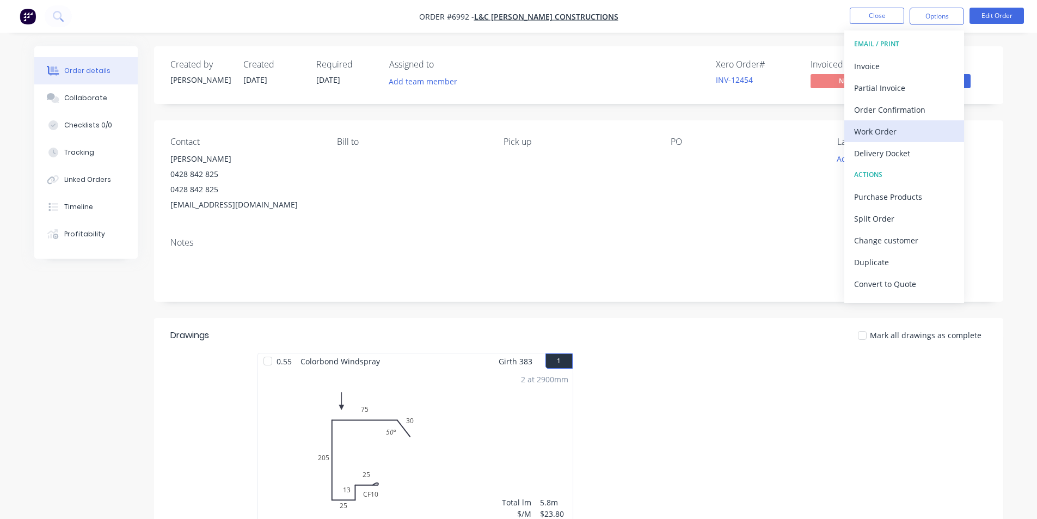
click at [886, 126] on div "Work Order" at bounding box center [904, 132] width 100 height 16
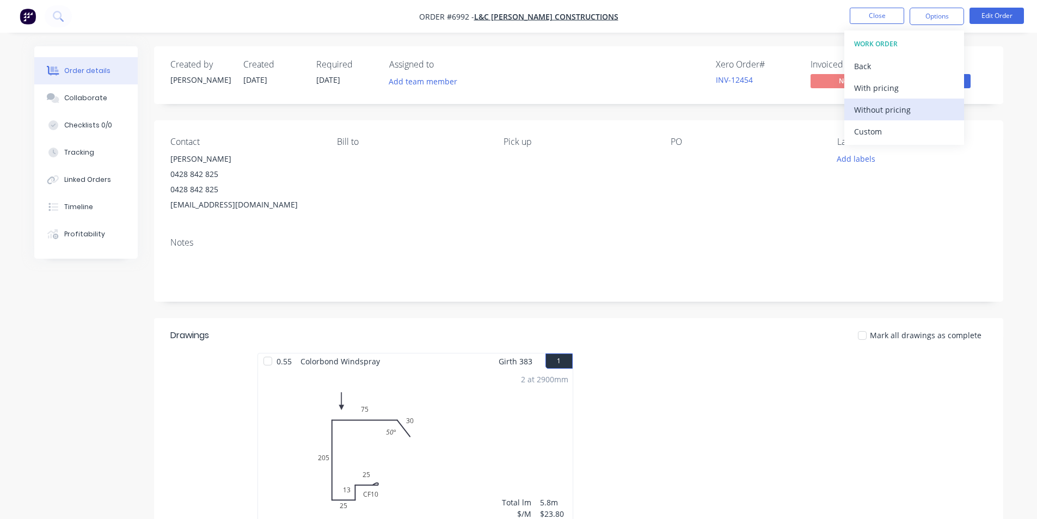
click at [891, 110] on div "Without pricing" at bounding box center [904, 110] width 100 height 16
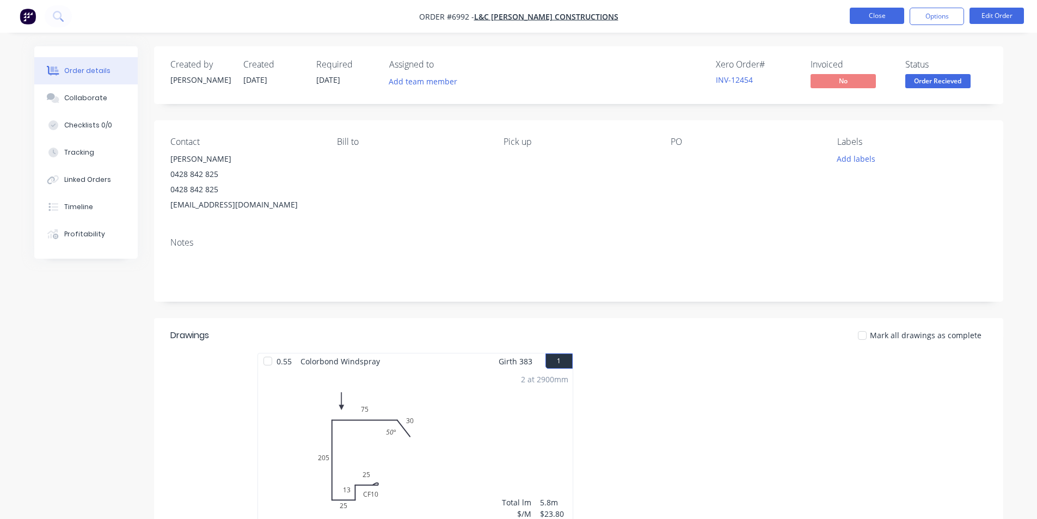
click at [897, 14] on button "Close" at bounding box center [877, 16] width 54 height 16
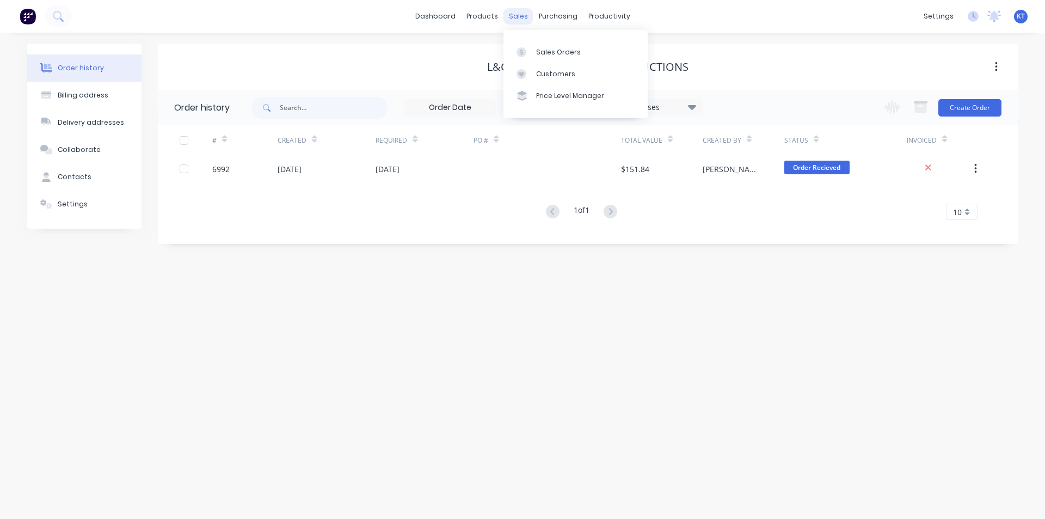
click at [509, 10] on div "sales" at bounding box center [519, 16] width 30 height 16
click at [552, 58] on link "Sales Orders" at bounding box center [576, 52] width 144 height 22
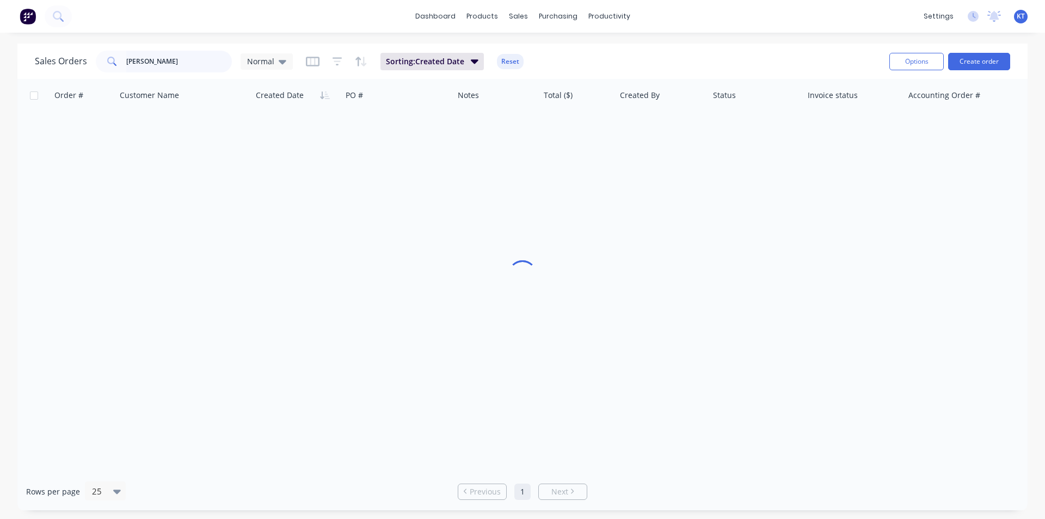
click at [201, 58] on input "platt" at bounding box center [179, 62] width 106 height 22
type input "morada"
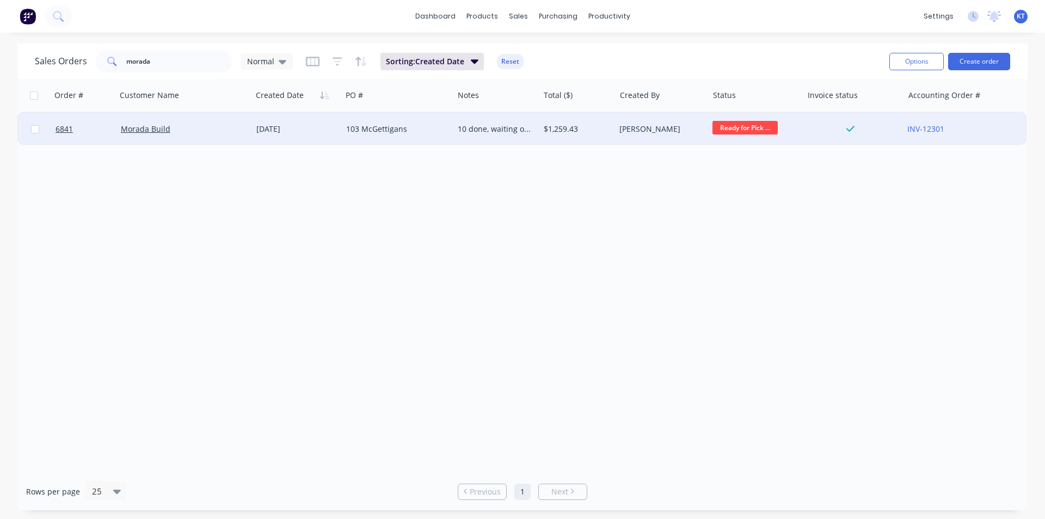
click at [514, 125] on div "10 done, waiting on coil" at bounding box center [494, 129] width 73 height 11
click at [623, 121] on div "Katie Thomas" at bounding box center [661, 129] width 93 height 33
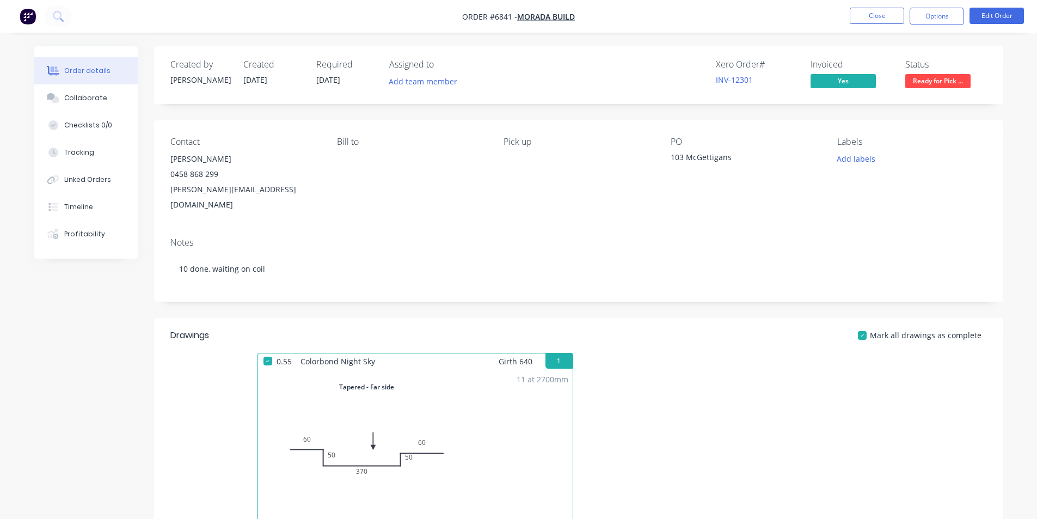
click at [912, 81] on span "Ready for Pick ..." at bounding box center [937, 81] width 65 height 14
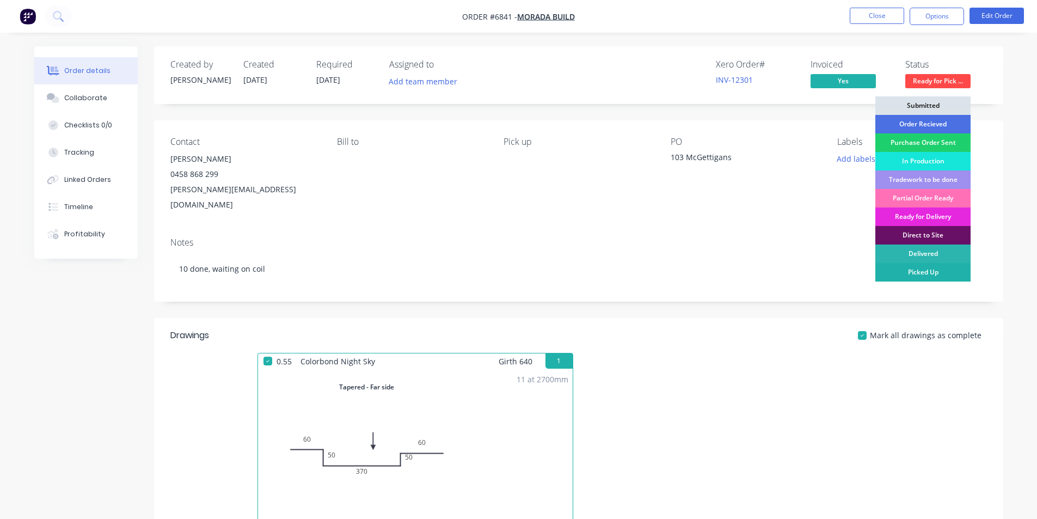
click at [917, 269] on div "Picked Up" at bounding box center [923, 272] width 95 height 19
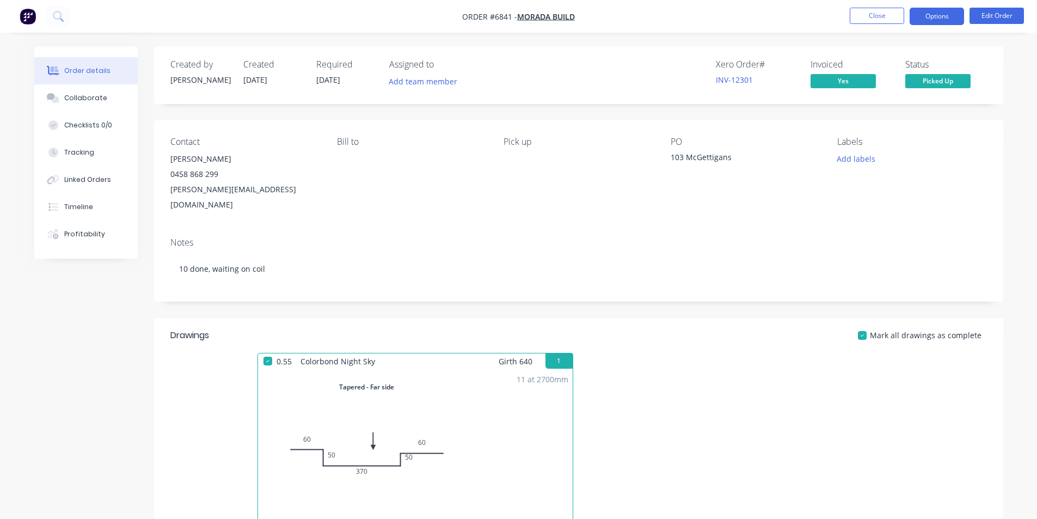
click at [934, 17] on button "Options" at bounding box center [937, 16] width 54 height 17
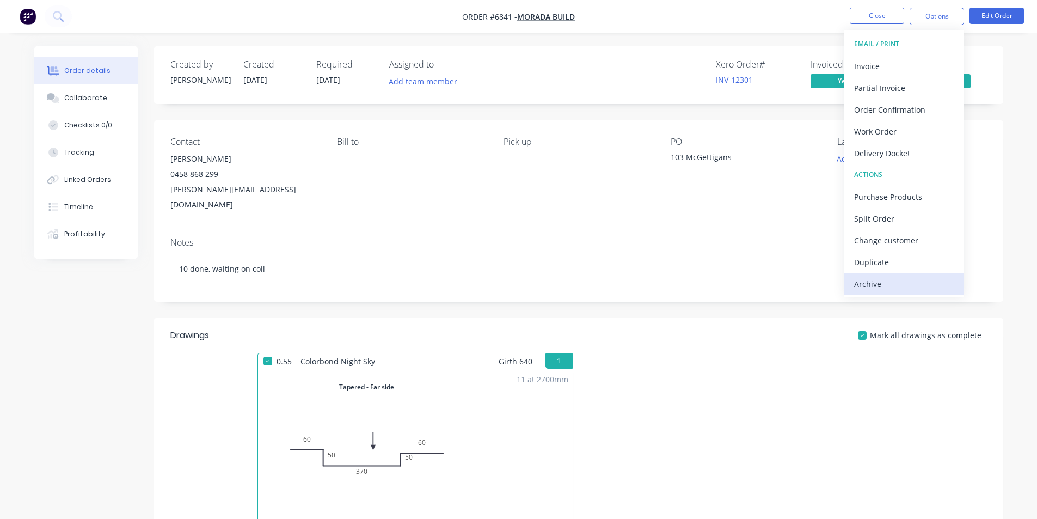
click at [883, 286] on div "Archive" at bounding box center [904, 284] width 100 height 16
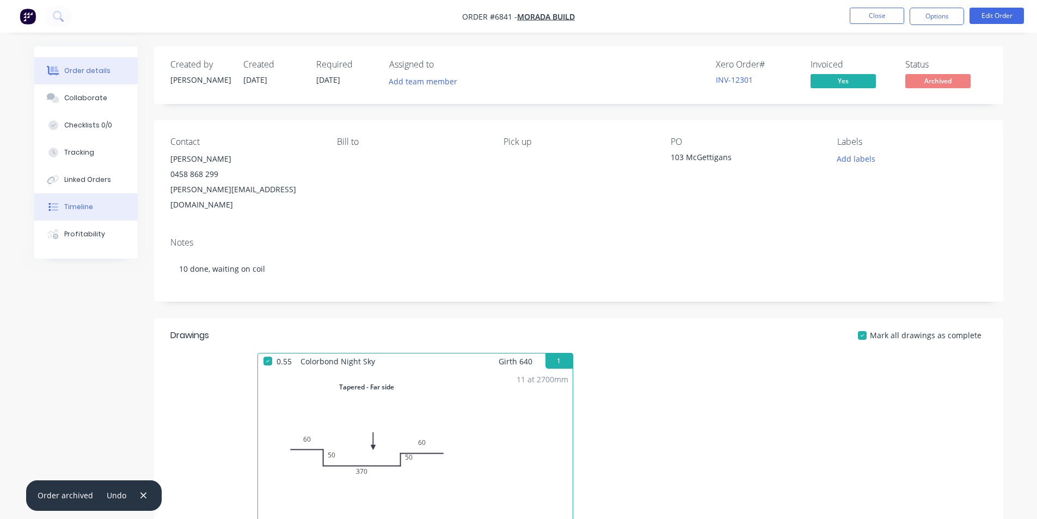
click at [75, 205] on div "Timeline" at bounding box center [78, 207] width 29 height 10
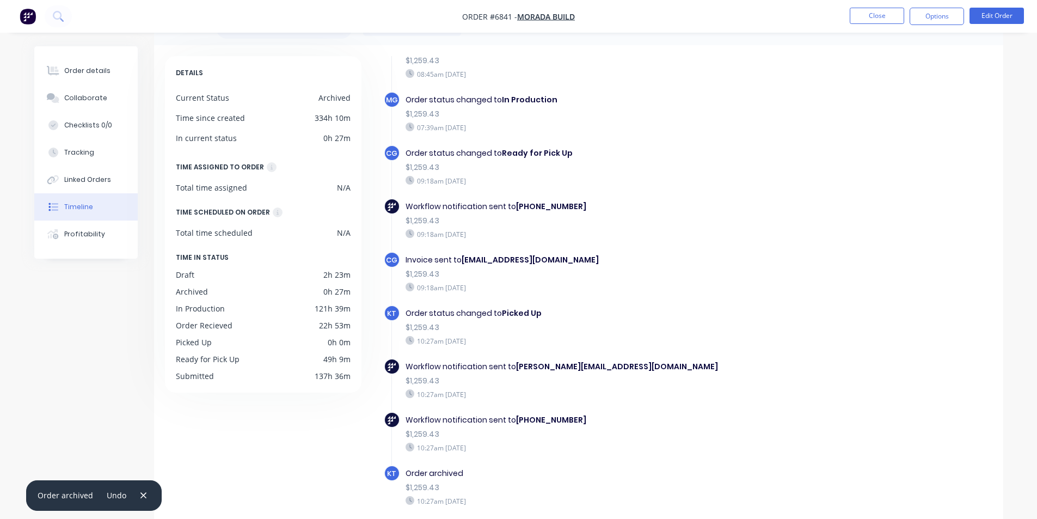
scroll to position [83, 0]
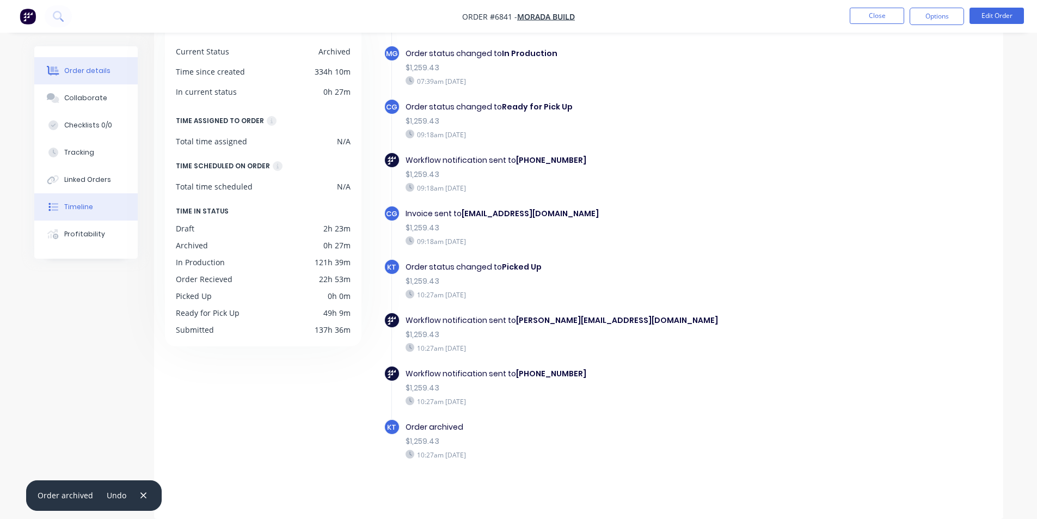
click at [65, 66] on div "Order details" at bounding box center [87, 71] width 46 height 10
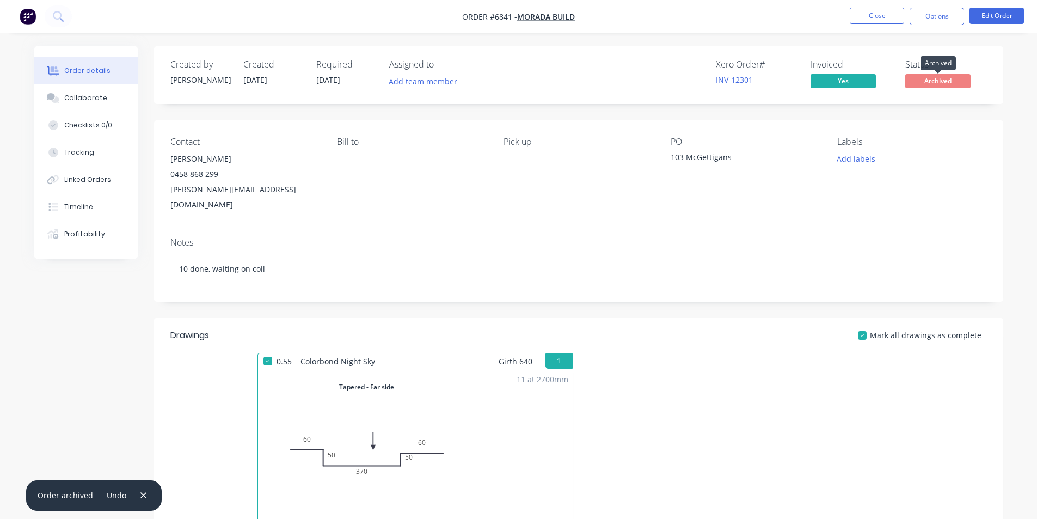
click at [941, 84] on span "Archived" at bounding box center [937, 81] width 65 height 14
click at [923, 13] on button "Options" at bounding box center [937, 16] width 54 height 17
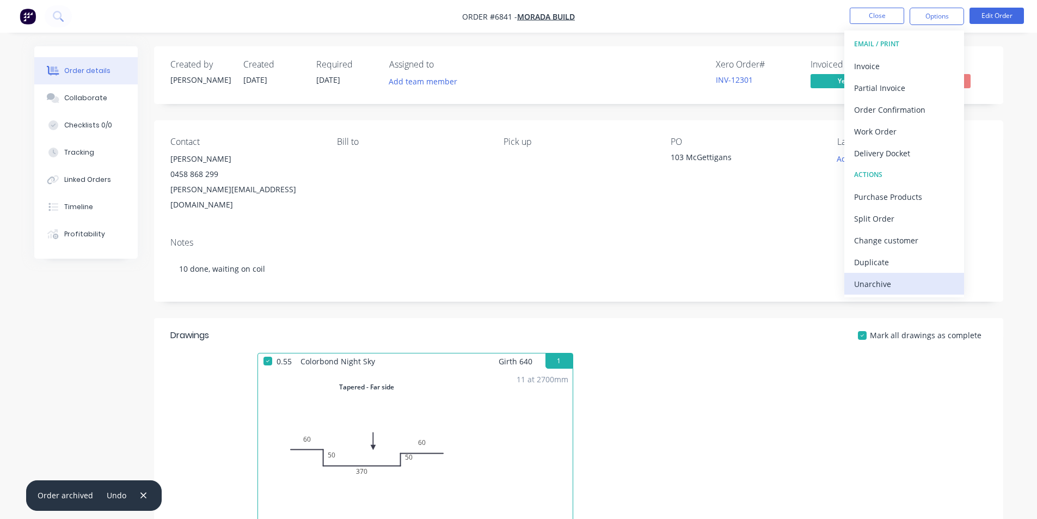
click at [878, 284] on div "Unarchive" at bounding box center [904, 284] width 100 height 16
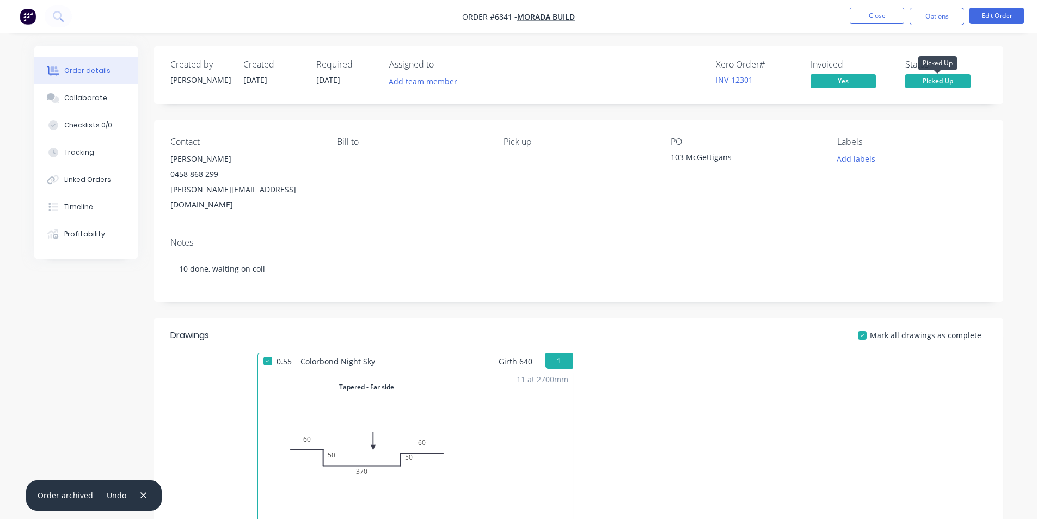
click at [939, 80] on span "Picked Up" at bounding box center [937, 81] width 65 height 14
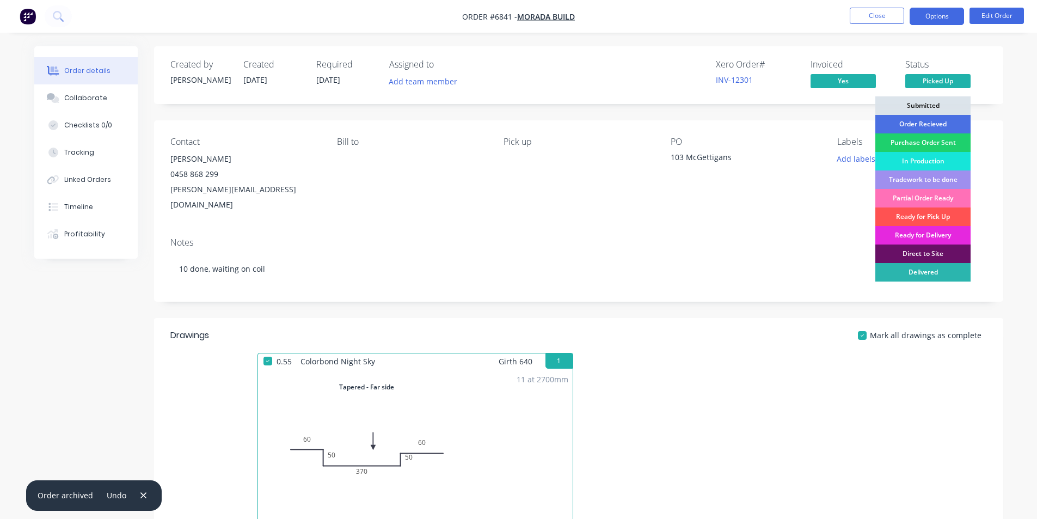
click at [929, 20] on button "Options" at bounding box center [937, 16] width 54 height 17
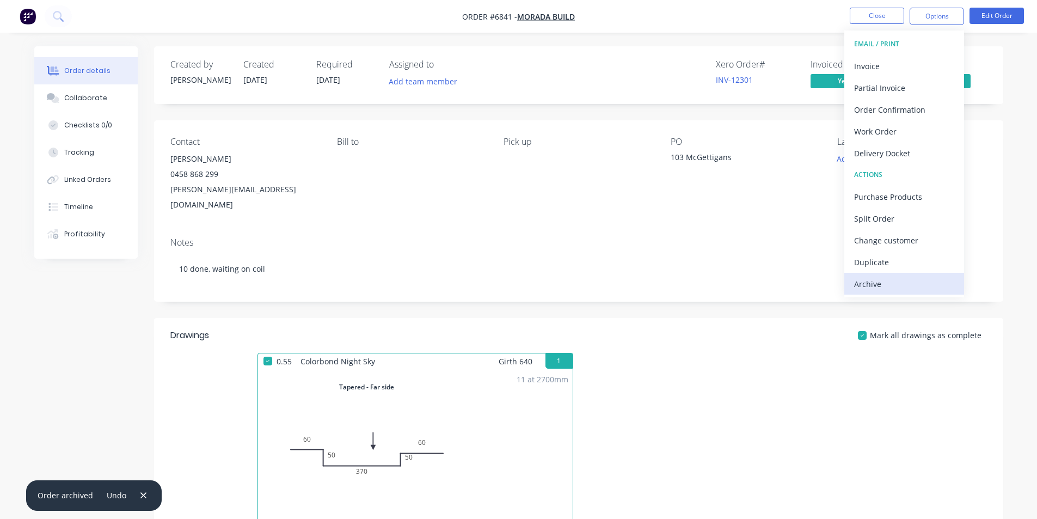
click at [858, 284] on div "Archive" at bounding box center [904, 284] width 100 height 16
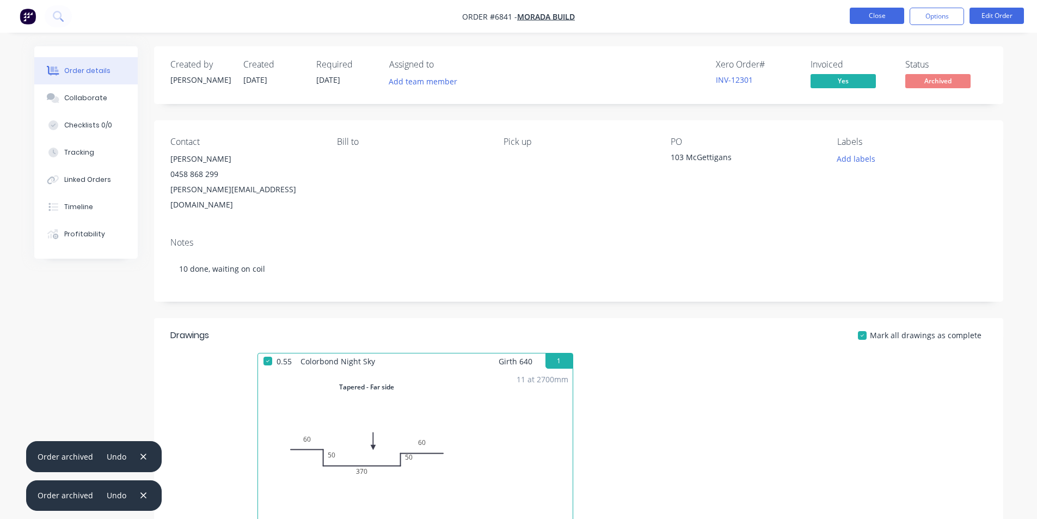
click at [870, 15] on button "Close" at bounding box center [877, 16] width 54 height 16
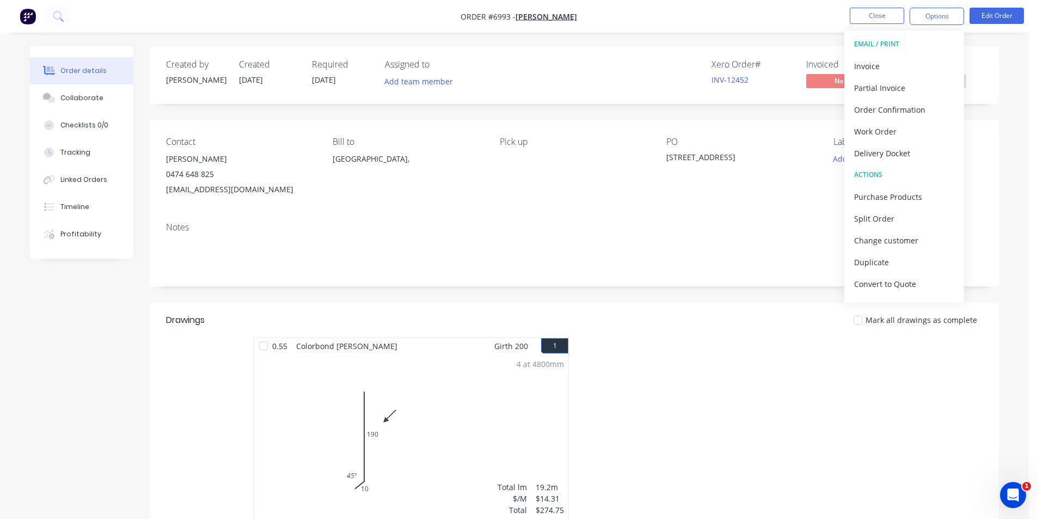
click at [789, 109] on div "Created by [PERSON_NAME] Created [DATE] Required [DATE] Assigned to Add team me…" at bounding box center [574, 377] width 849 height 663
